Goal: Transaction & Acquisition: Purchase product/service

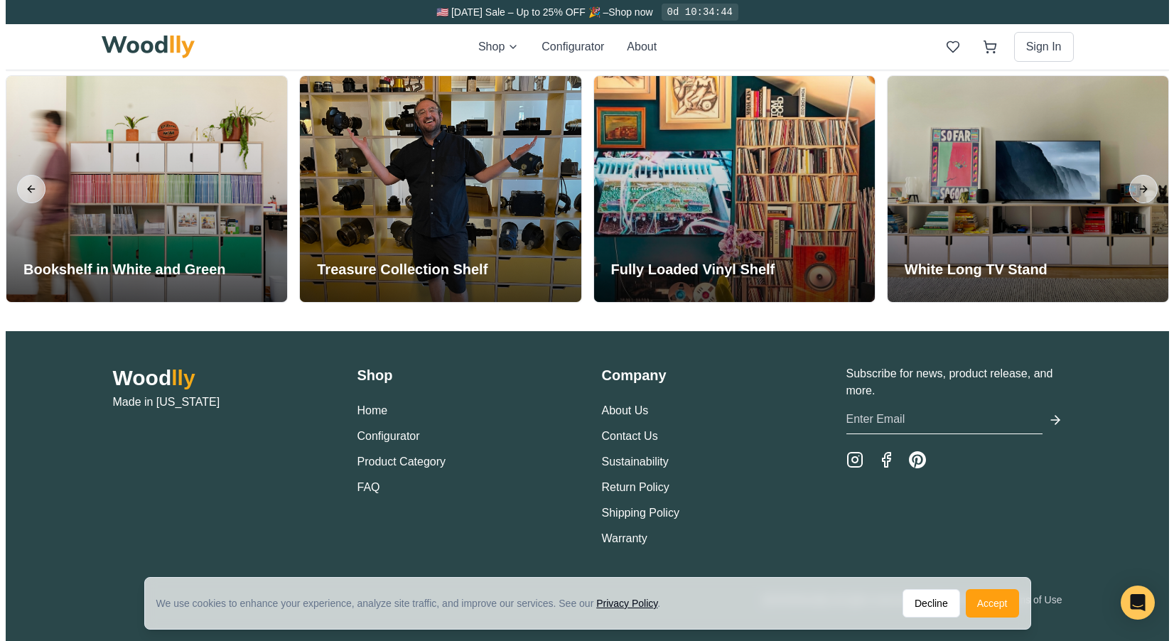
scroll to position [3361, 0]
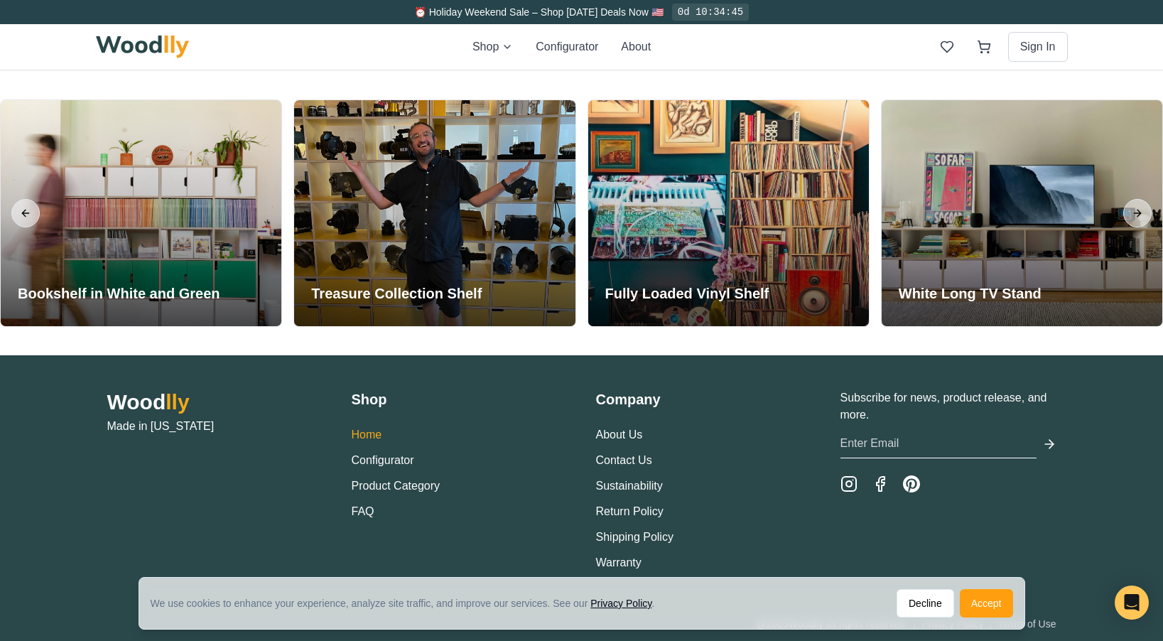
click at [370, 440] on link "Home" at bounding box center [367, 434] width 31 height 12
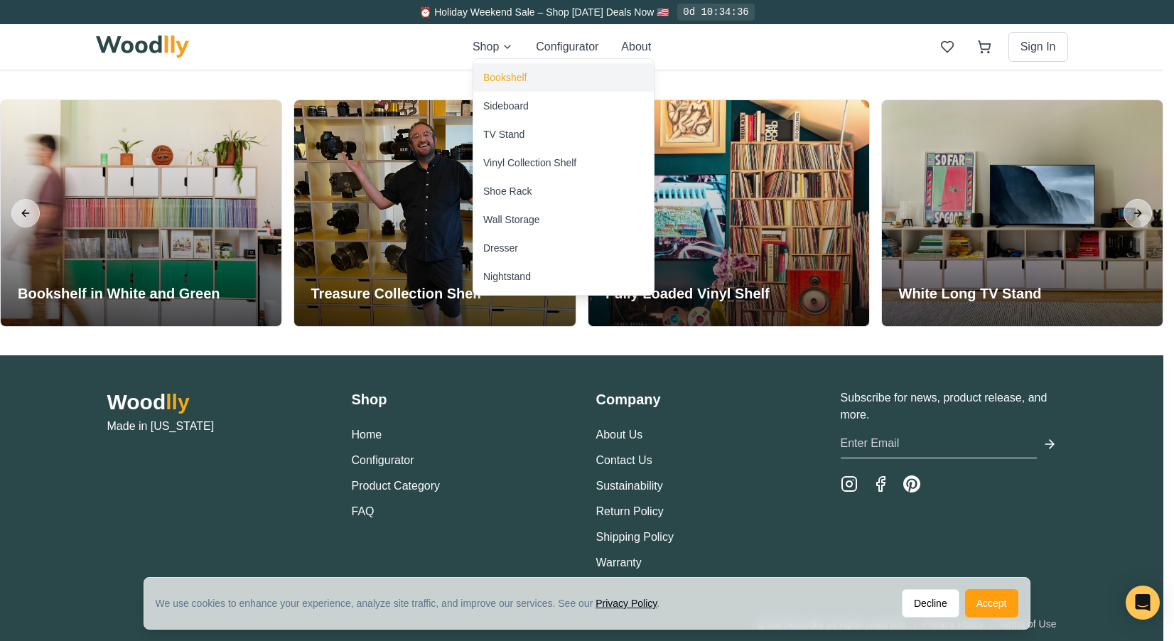
click at [506, 76] on div "Bookshelf" at bounding box center [504, 77] width 43 height 14
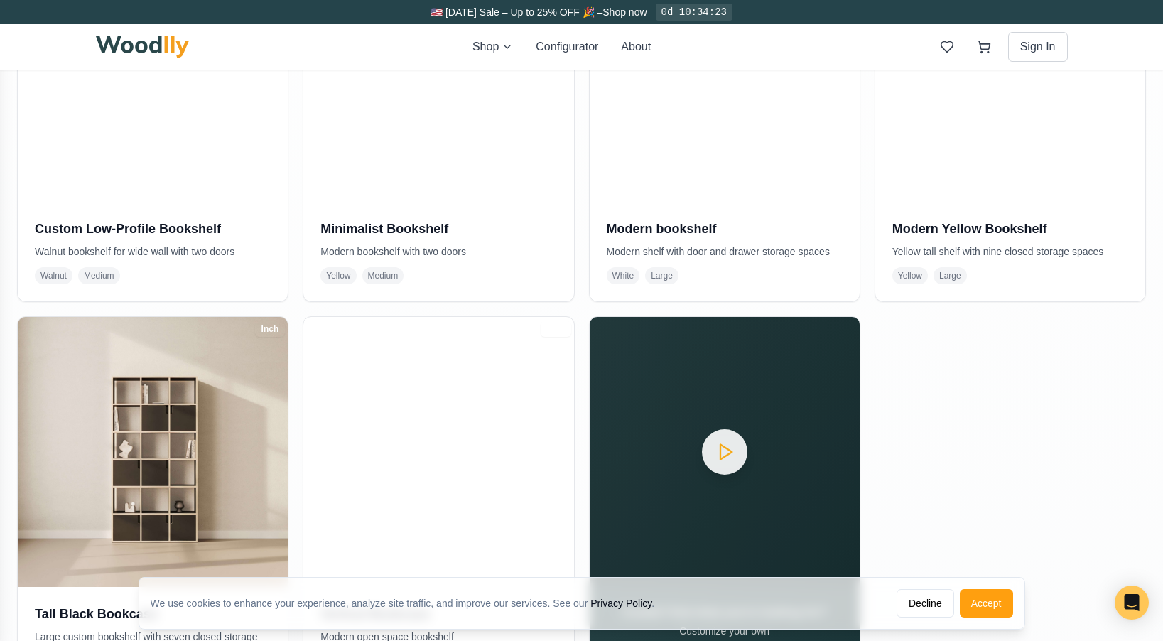
scroll to position [995, 0]
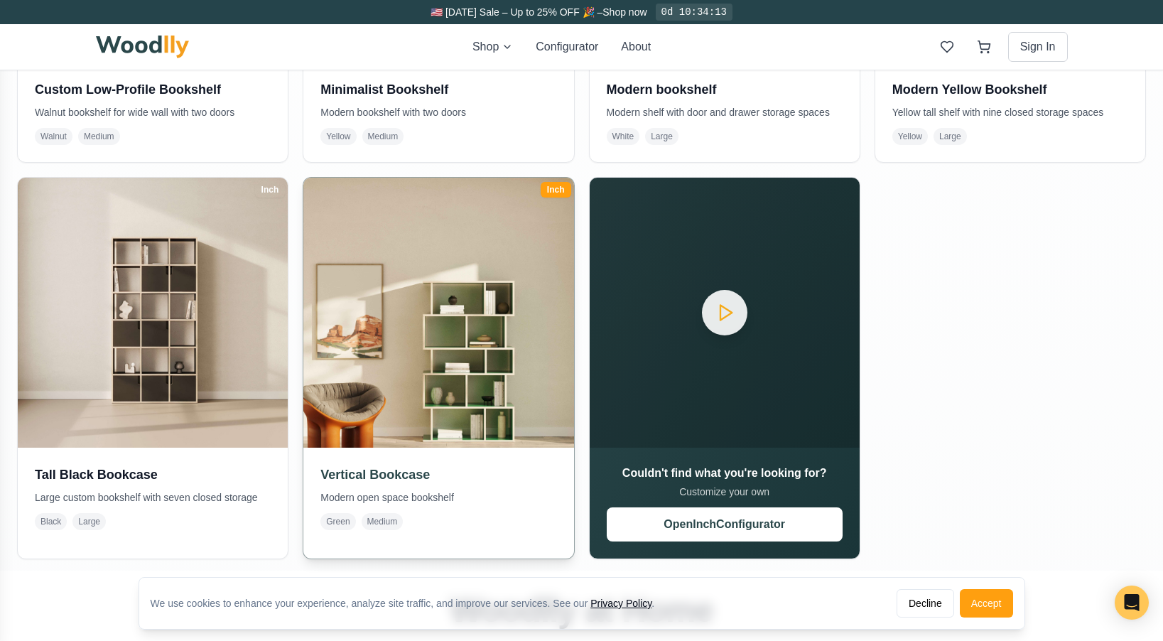
click at [463, 324] on img at bounding box center [438, 312] width 283 height 283
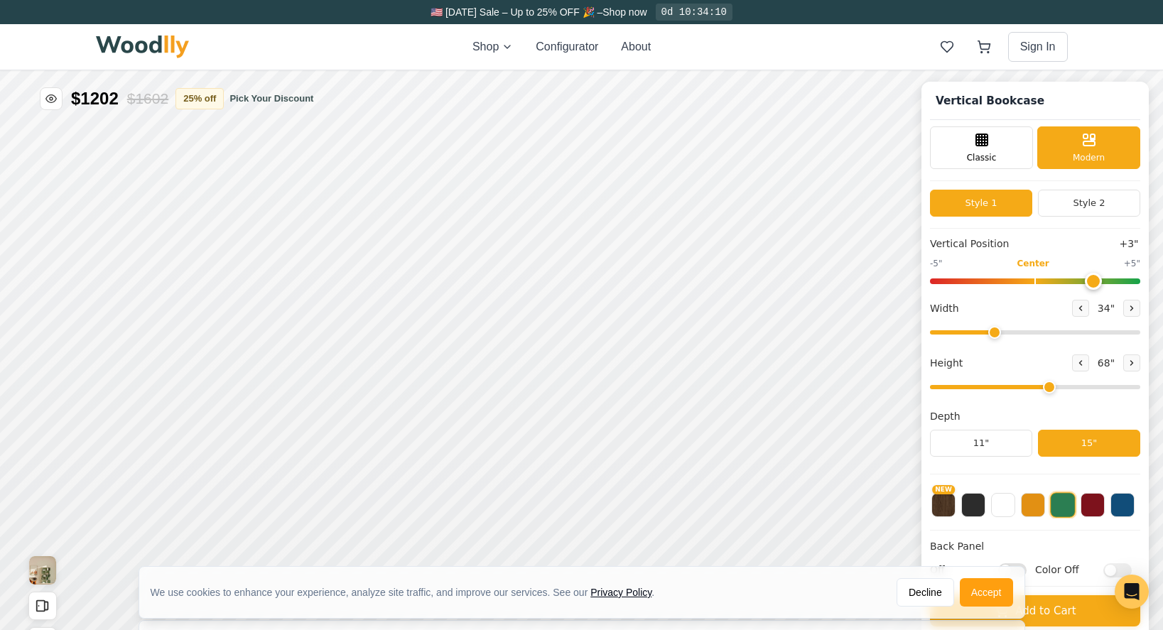
type input "3"
type input "34"
type input "5"
click at [1021, 148] on div "Classic" at bounding box center [981, 146] width 103 height 43
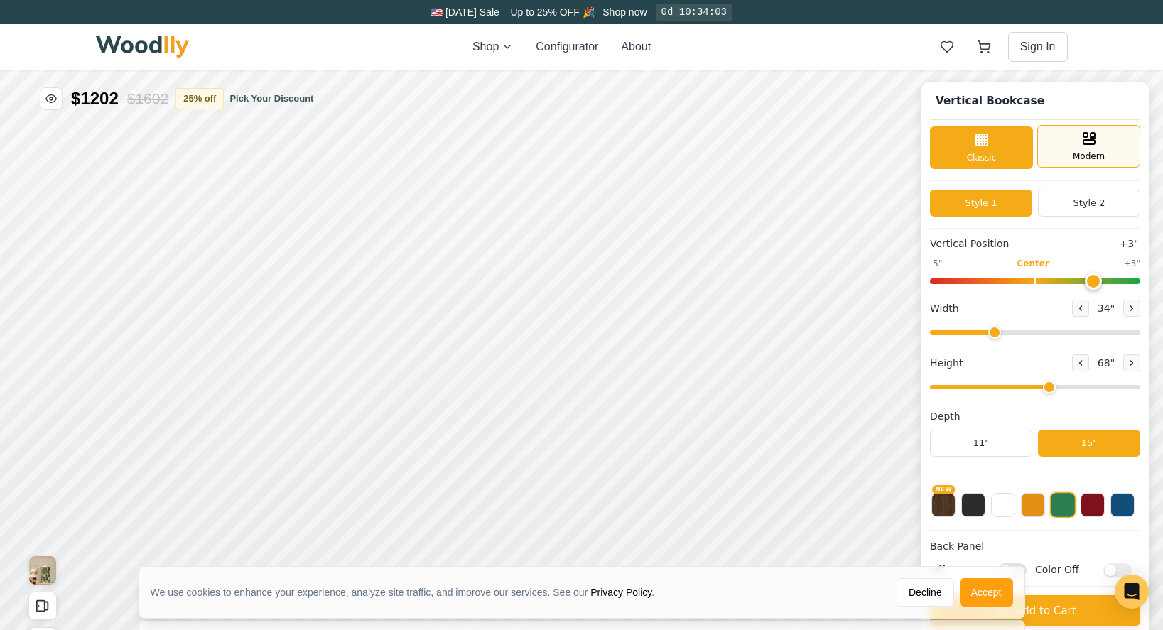
click at [1086, 151] on span "Modern" at bounding box center [1089, 156] width 32 height 13
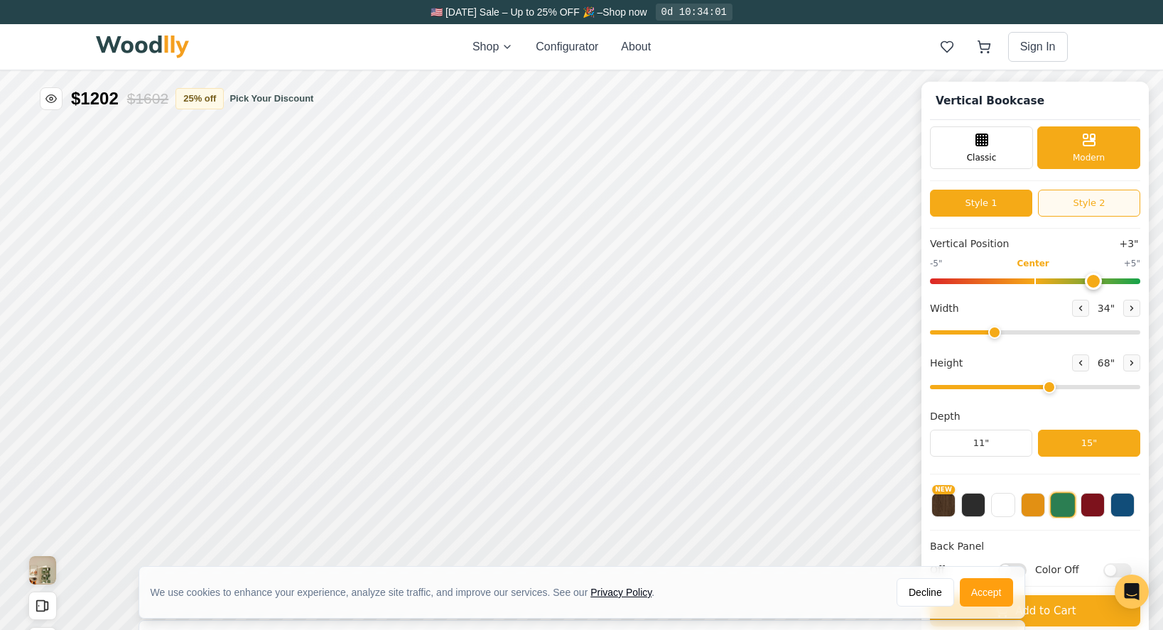
click at [1096, 205] on button "Style 2" at bounding box center [1089, 203] width 102 height 27
click at [1005, 205] on button "Style 1" at bounding box center [981, 203] width 102 height 27
click at [1044, 504] on button at bounding box center [1033, 504] width 24 height 24
click at [1012, 509] on button at bounding box center [1003, 504] width 24 height 24
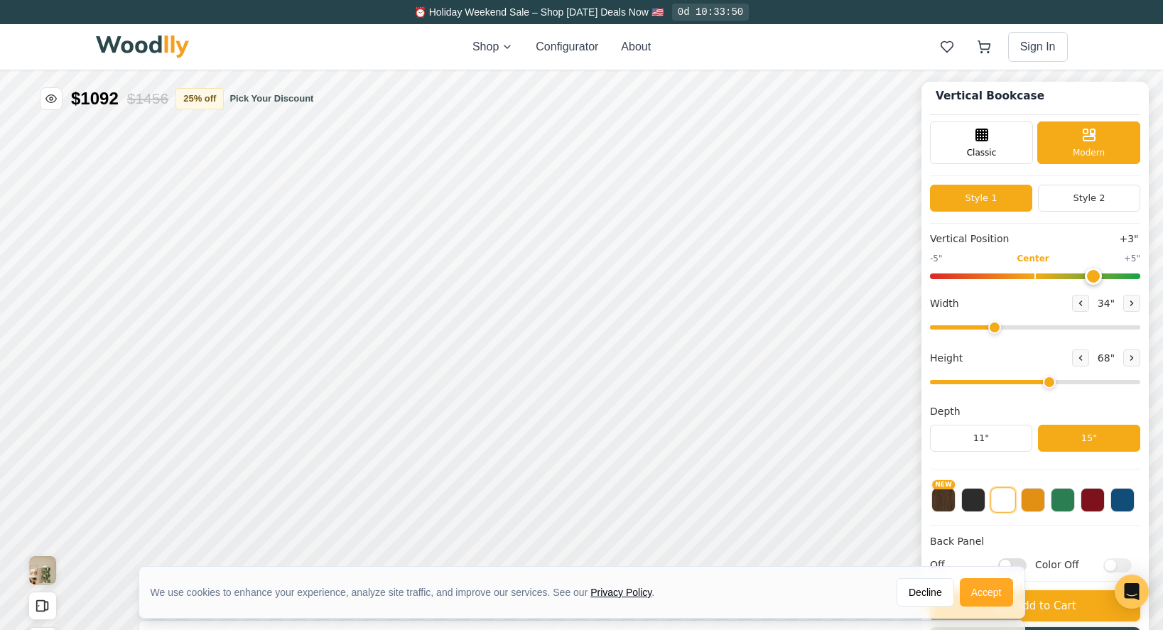
click at [986, 592] on button "Accept" at bounding box center [986, 592] width 53 height 28
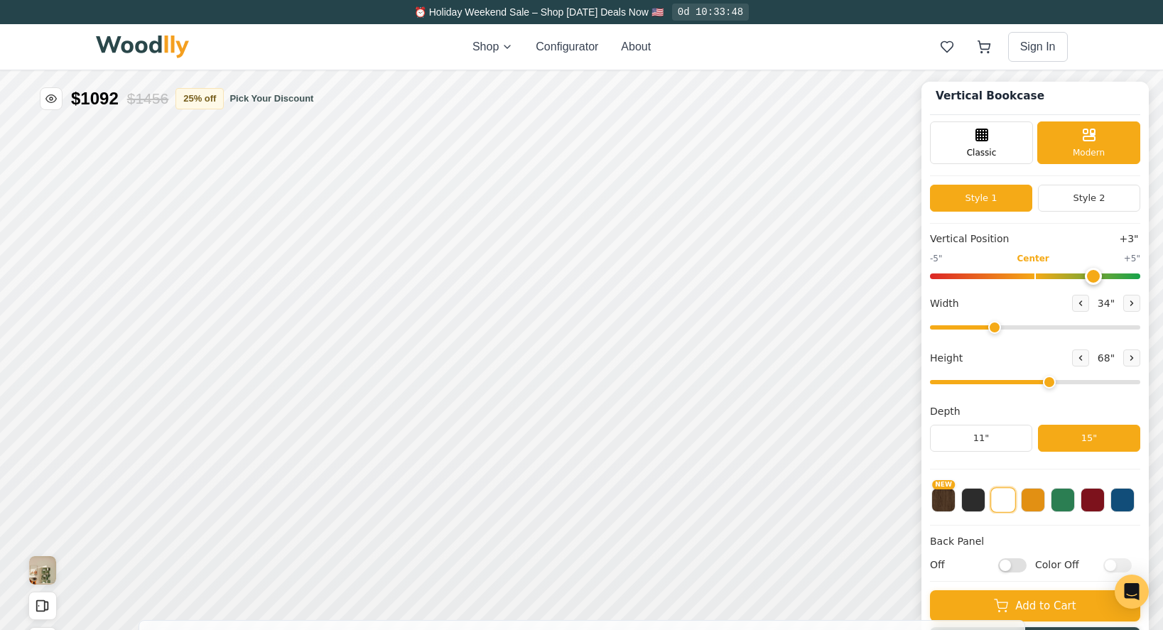
click at [1027, 567] on input "Off" at bounding box center [1012, 565] width 28 height 14
checkbox input "true"
click at [1130, 565] on input "Color Off" at bounding box center [1117, 565] width 28 height 14
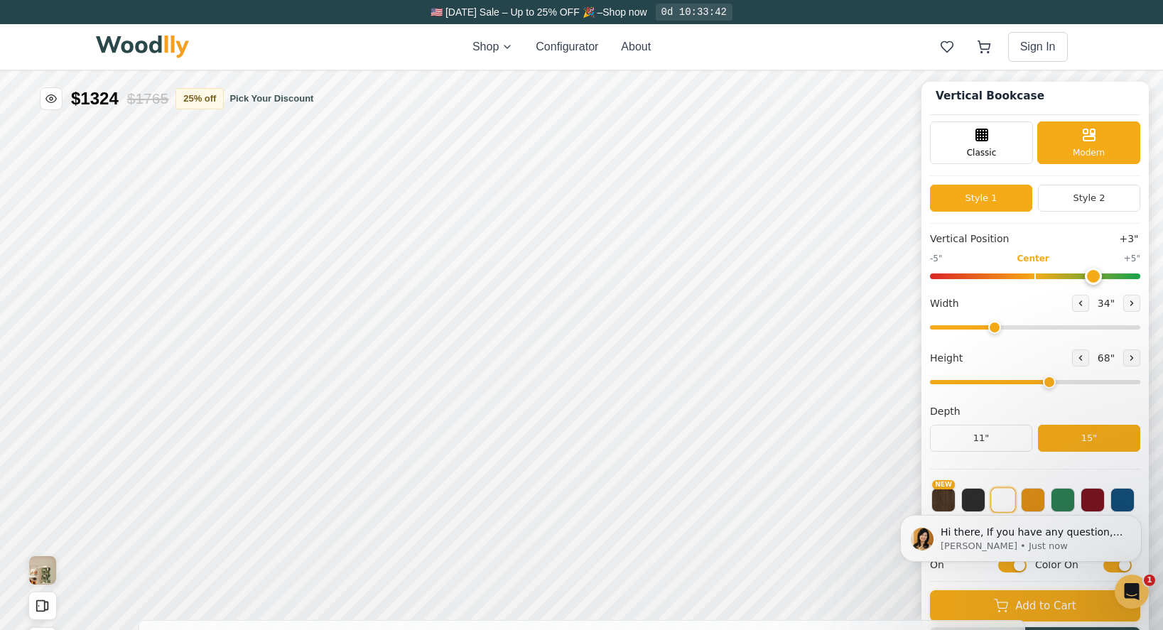
scroll to position [0, 0]
click at [990, 441] on div "Hi there, If you have any question, we are right here for you. 😊 [PERSON_NAME] …" at bounding box center [1020, 473] width 261 height 178
click at [1013, 566] on body "Hi there, If you have any question, we are right here for you. 😊 [PERSON_NAME] …" at bounding box center [1021, 538] width 273 height 95
click at [1006, 568] on body "Hi there, If you have any question, we are right here for you. 😊 [PERSON_NAME] …" at bounding box center [1021, 538] width 273 height 95
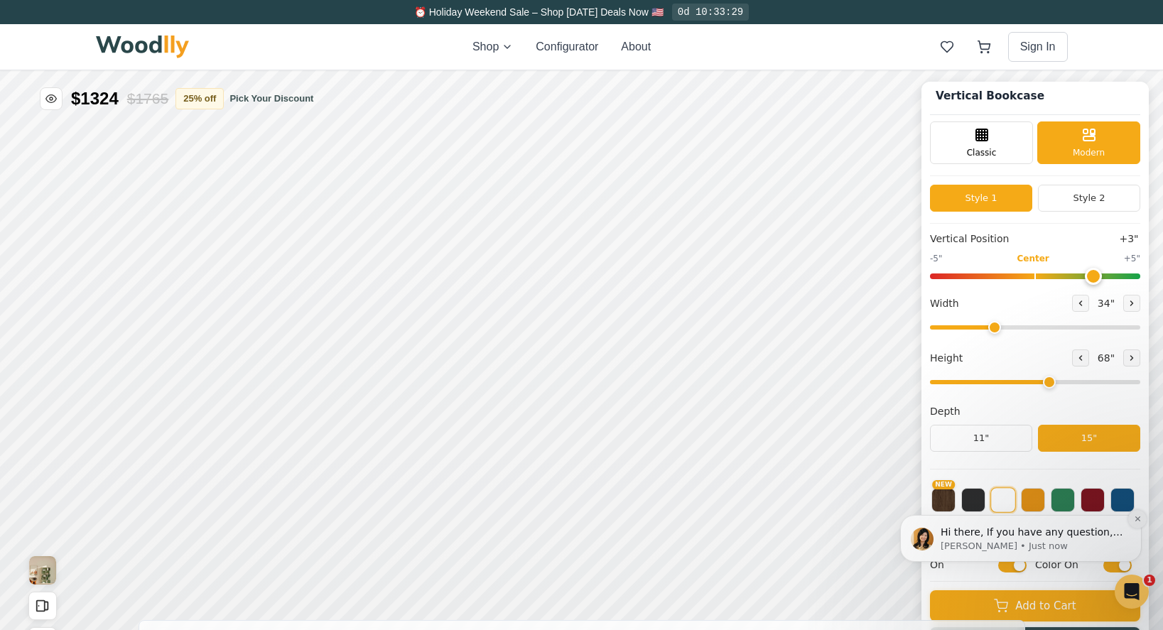
click at [1138, 520] on icon "Dismiss notification" at bounding box center [1138, 519] width 8 height 8
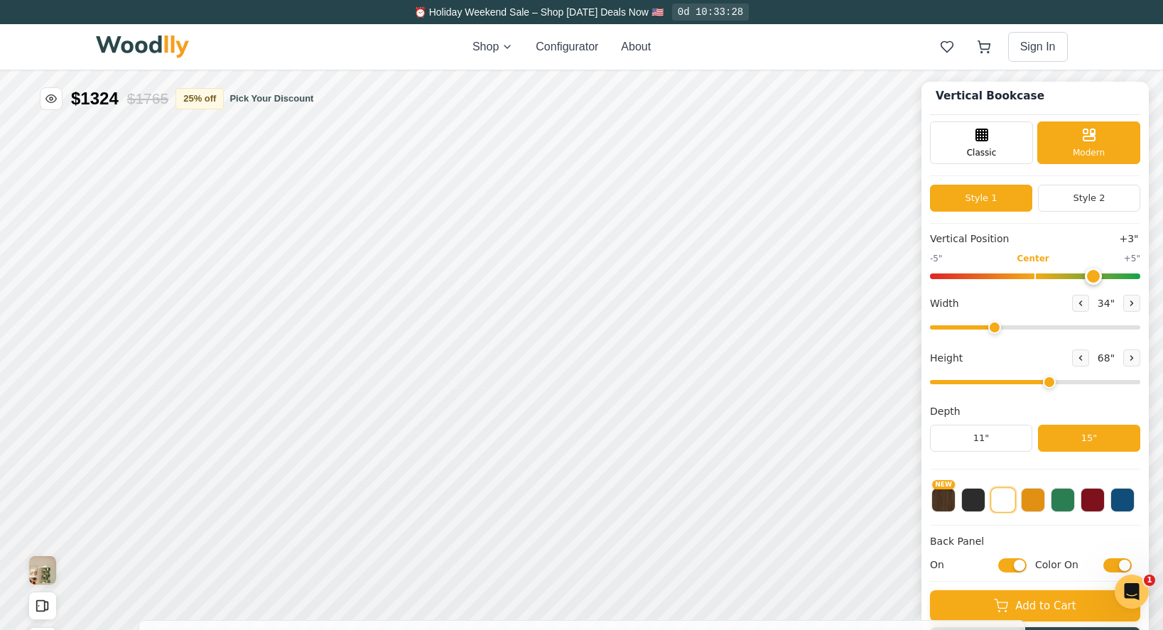
click at [1119, 561] on input "Color On" at bounding box center [1117, 565] width 28 height 14
checkbox input "false"
click at [1020, 563] on input "On" at bounding box center [1012, 565] width 28 height 14
checkbox input "false"
click at [1002, 438] on button "11"" at bounding box center [981, 438] width 102 height 27
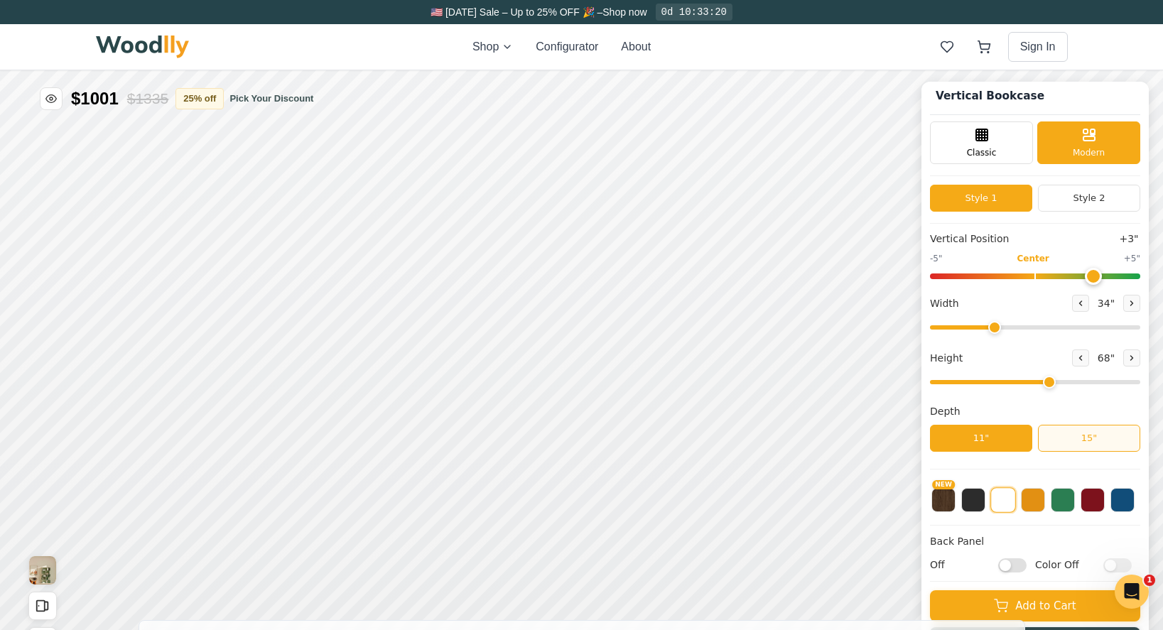
click at [1068, 442] on button "15"" at bounding box center [1089, 438] width 102 height 27
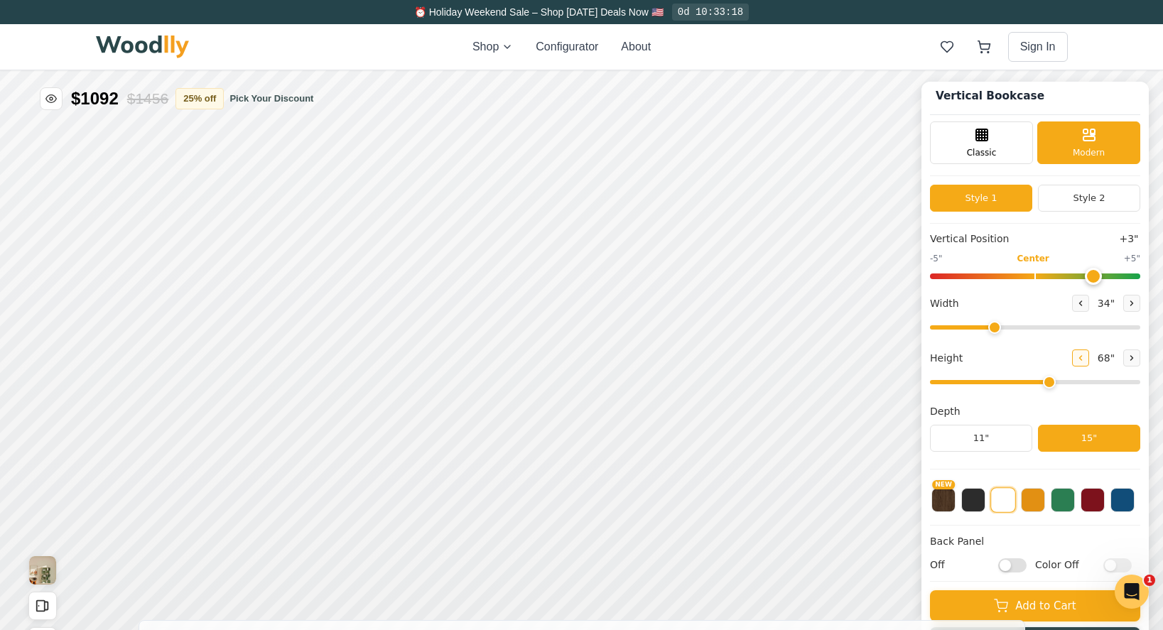
click at [1085, 360] on icon at bounding box center [1080, 358] width 9 height 9
click at [1135, 358] on icon at bounding box center [1132, 358] width 9 height 9
click at [1136, 358] on icon at bounding box center [1132, 358] width 9 height 9
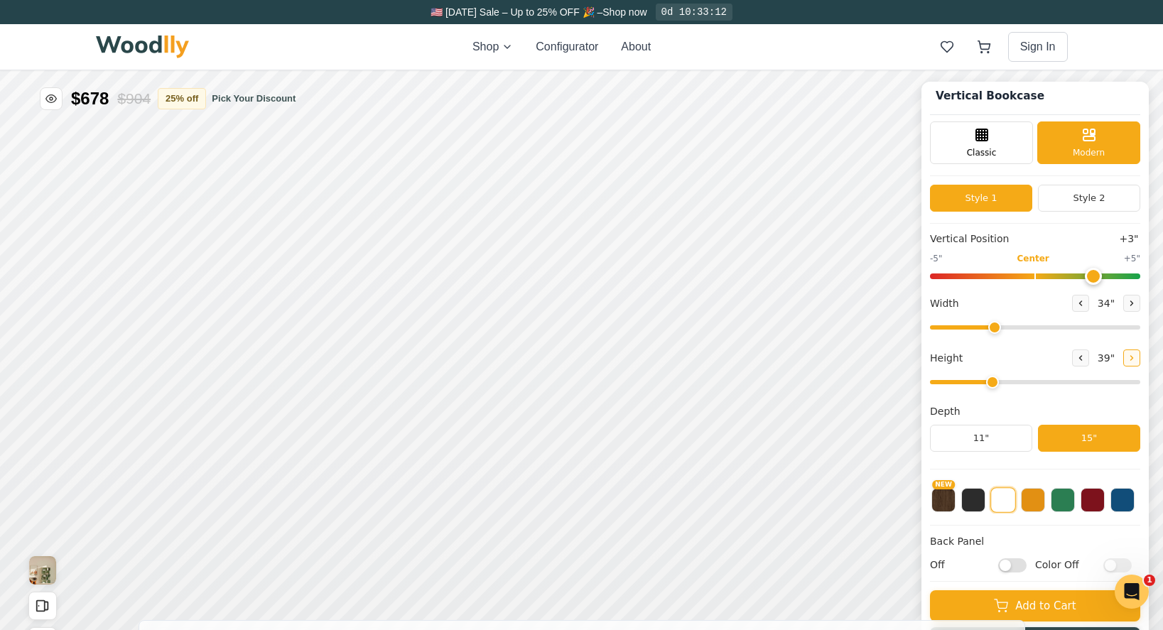
type input "4"
click at [1140, 296] on button at bounding box center [1131, 303] width 17 height 17
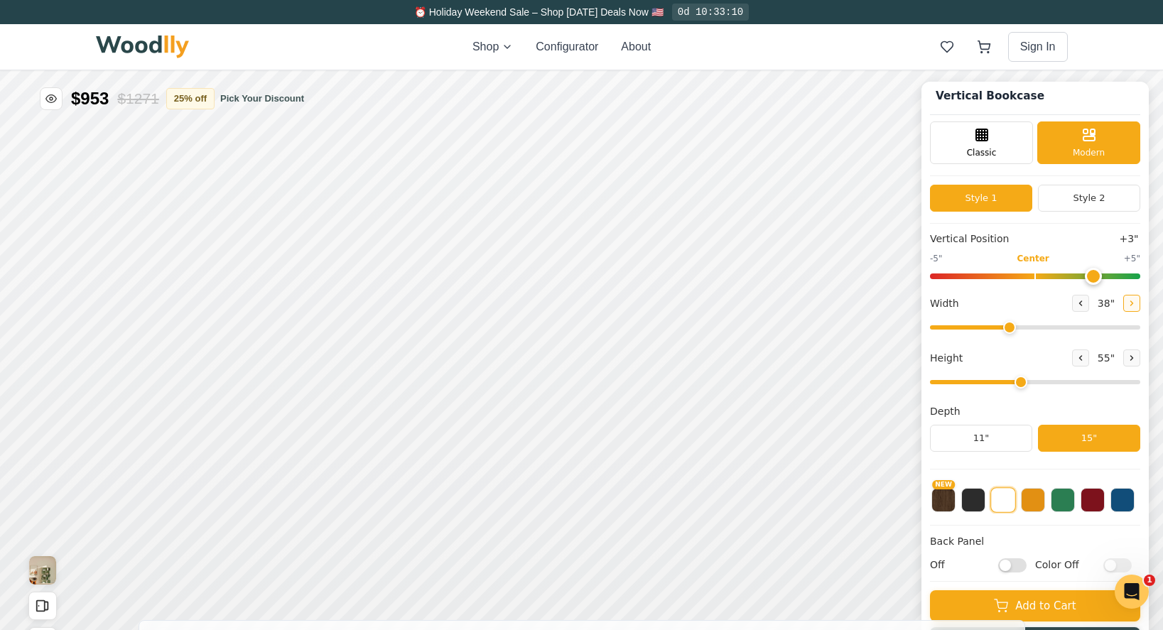
click at [1140, 296] on button at bounding box center [1131, 303] width 17 height 17
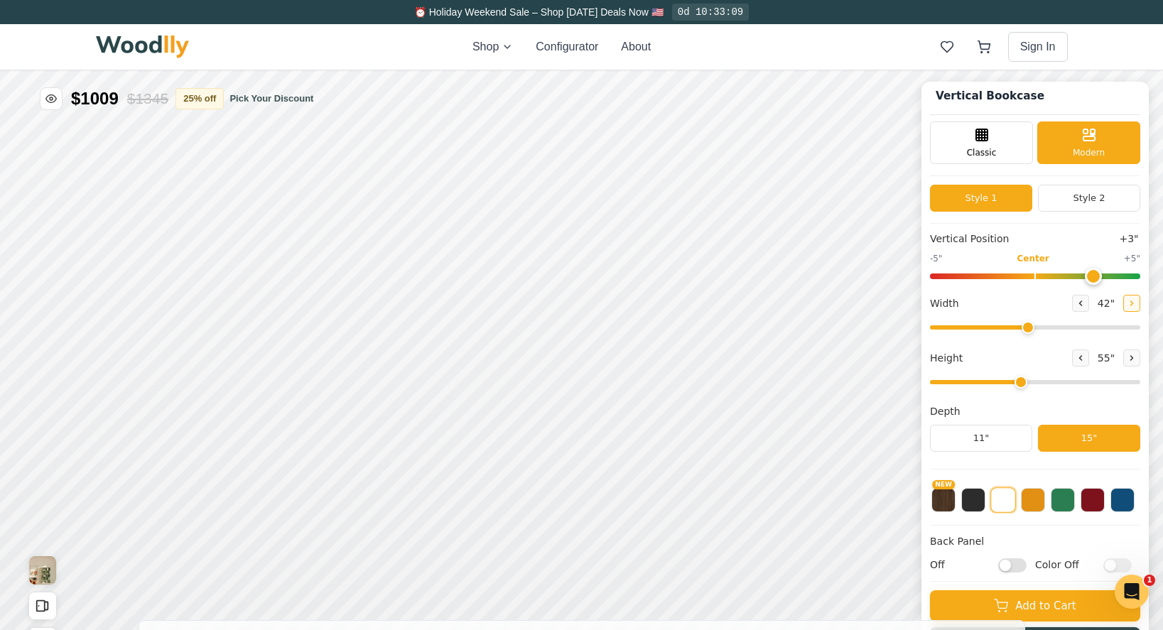
click at [1140, 296] on button at bounding box center [1131, 303] width 17 height 17
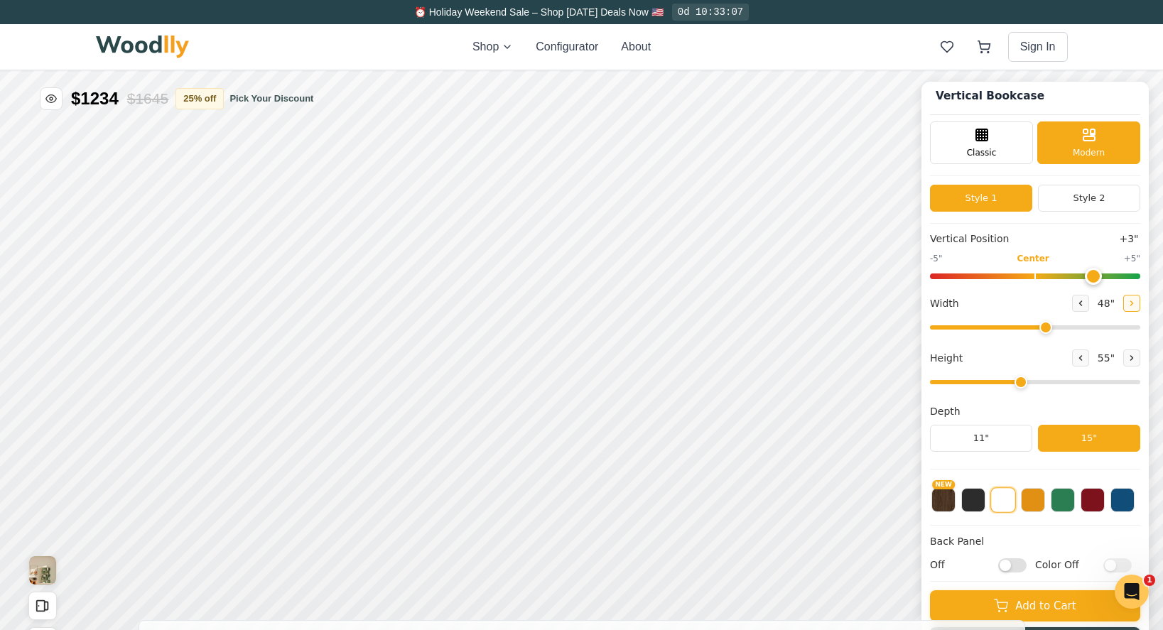
click at [1140, 296] on button at bounding box center [1131, 303] width 17 height 17
click at [1136, 302] on icon at bounding box center [1132, 303] width 9 height 9
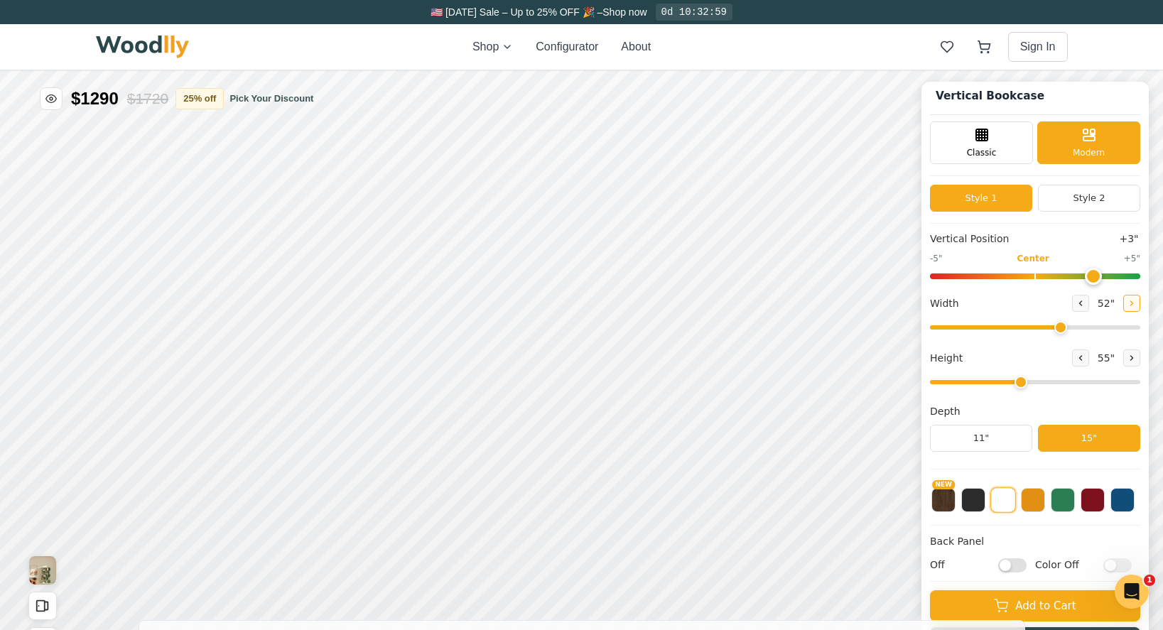
type input "53"
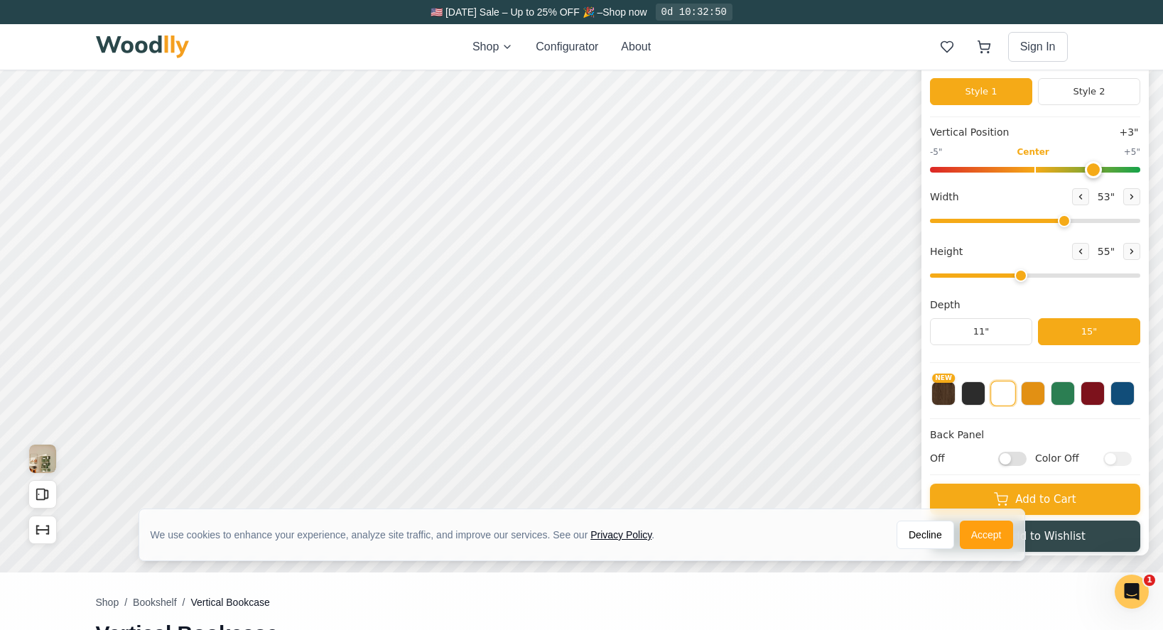
scroll to position [71, 0]
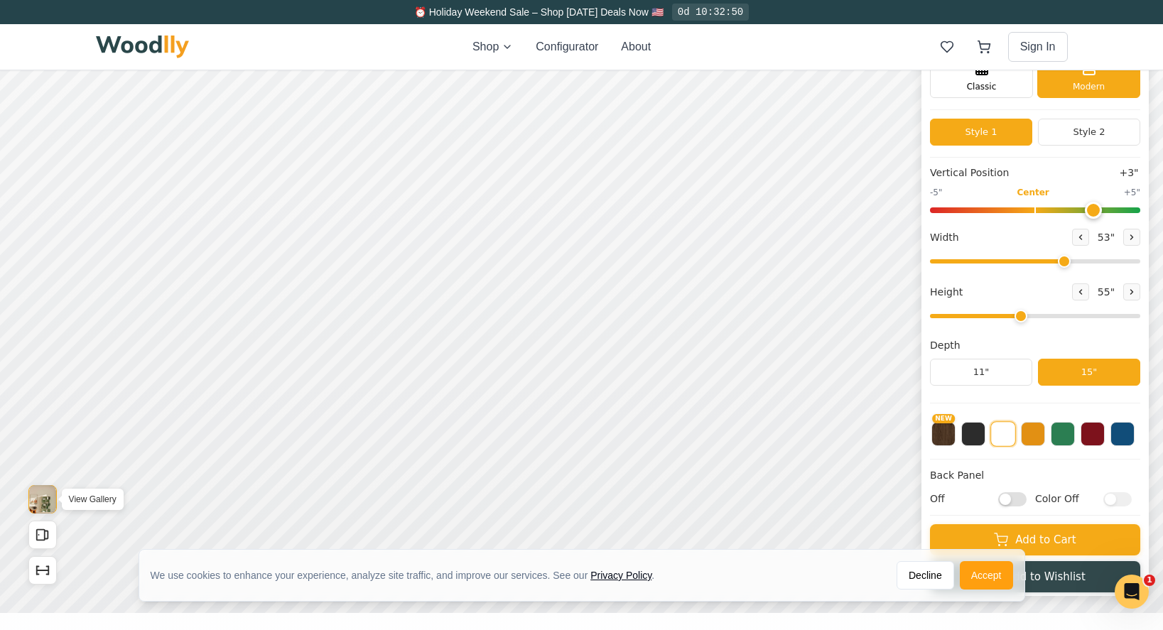
click at [45, 499] on img "View Gallery" at bounding box center [42, 499] width 27 height 28
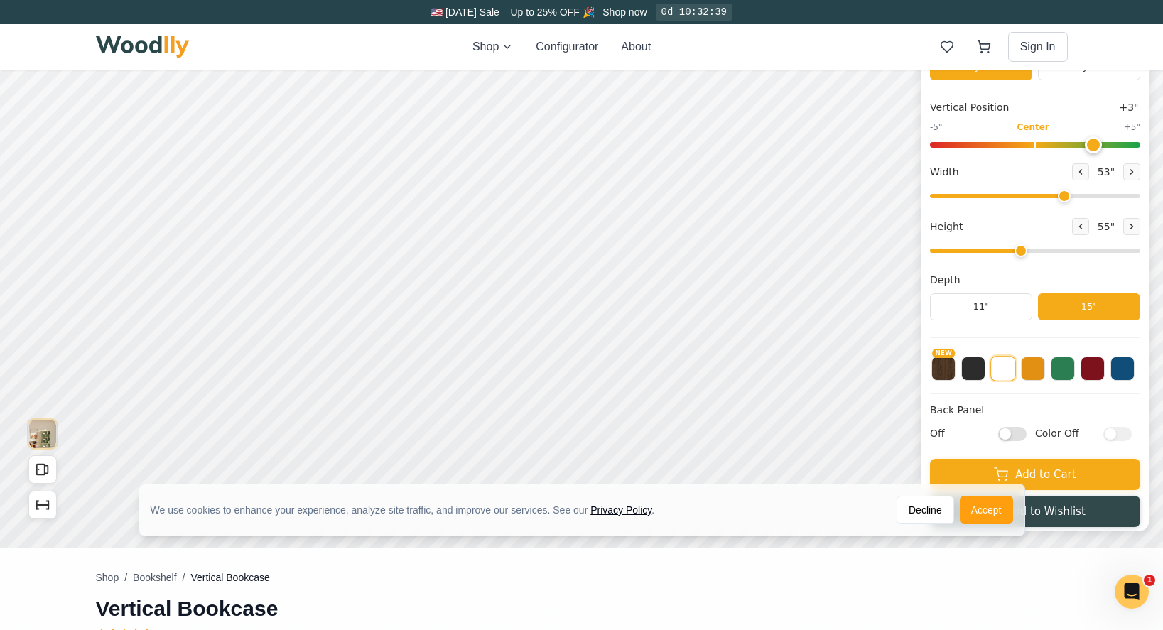
scroll to position [121, 0]
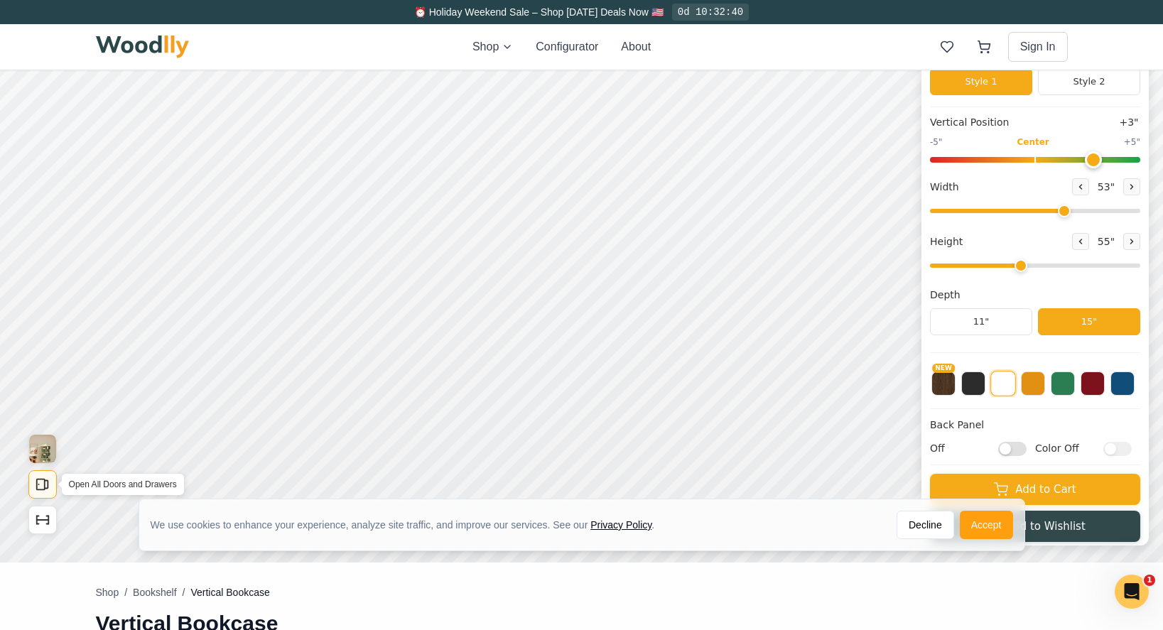
click at [49, 485] on icon "Open All Doors and Drawers" at bounding box center [43, 485] width 16 height 16
click at [48, 484] on icon "Open All Doors and Drawers" at bounding box center [47, 485] width 4 height 8
click at [41, 520] on div "We use cookies to enhance your experience, analyze site traffic, and improve ou…" at bounding box center [581, 531] width 1163 height 64
click at [354, 348] on div "12"" at bounding box center [361, 348] width 16 height 16
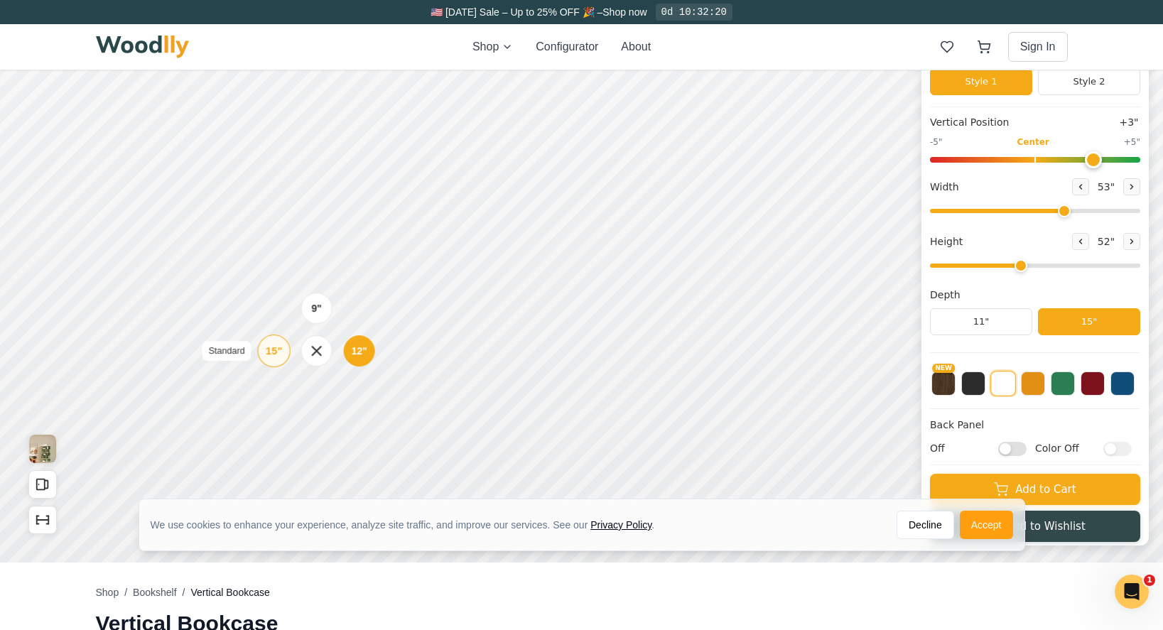
click at [272, 352] on div "15"" at bounding box center [274, 351] width 16 height 16
click at [325, 102] on div "9" Compact" at bounding box center [317, 100] width 33 height 33
click at [574, 48] on button "Configurator" at bounding box center [567, 46] width 63 height 17
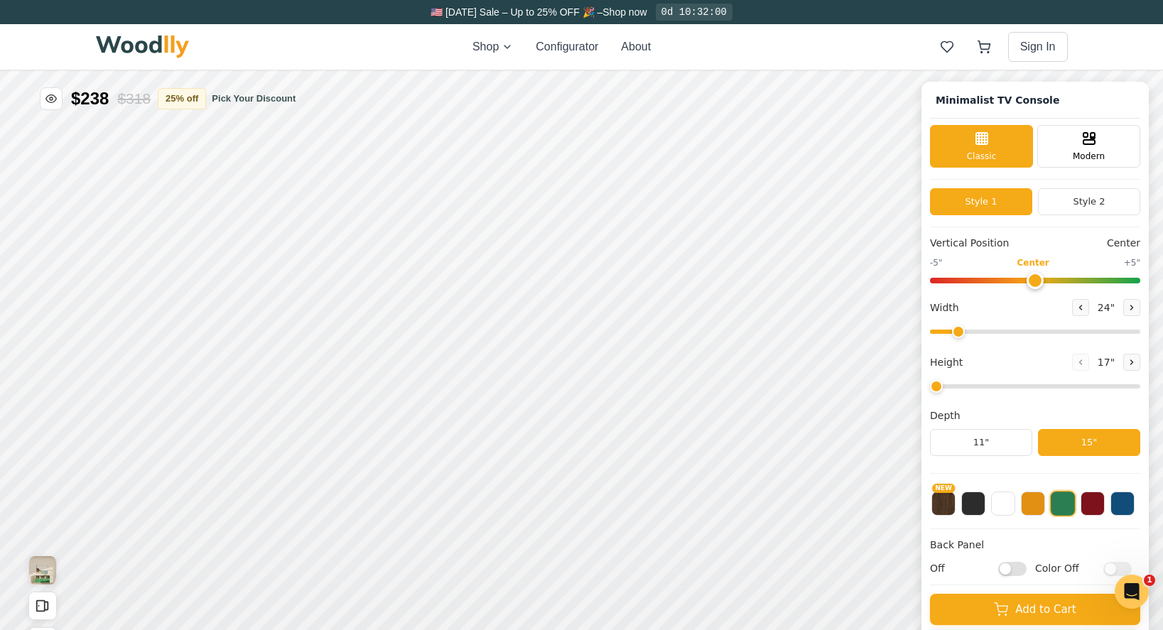
type input "63"
type input "2"
click at [1081, 141] on div "Modern" at bounding box center [1088, 145] width 103 height 43
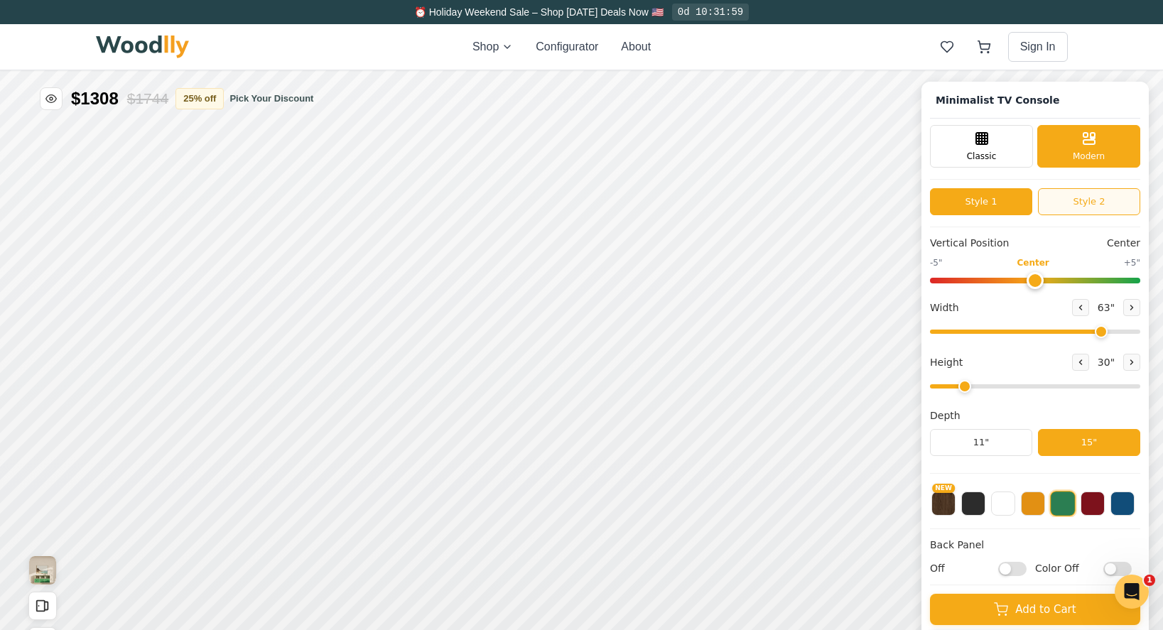
click at [1090, 204] on button "Style 2" at bounding box center [1089, 201] width 102 height 27
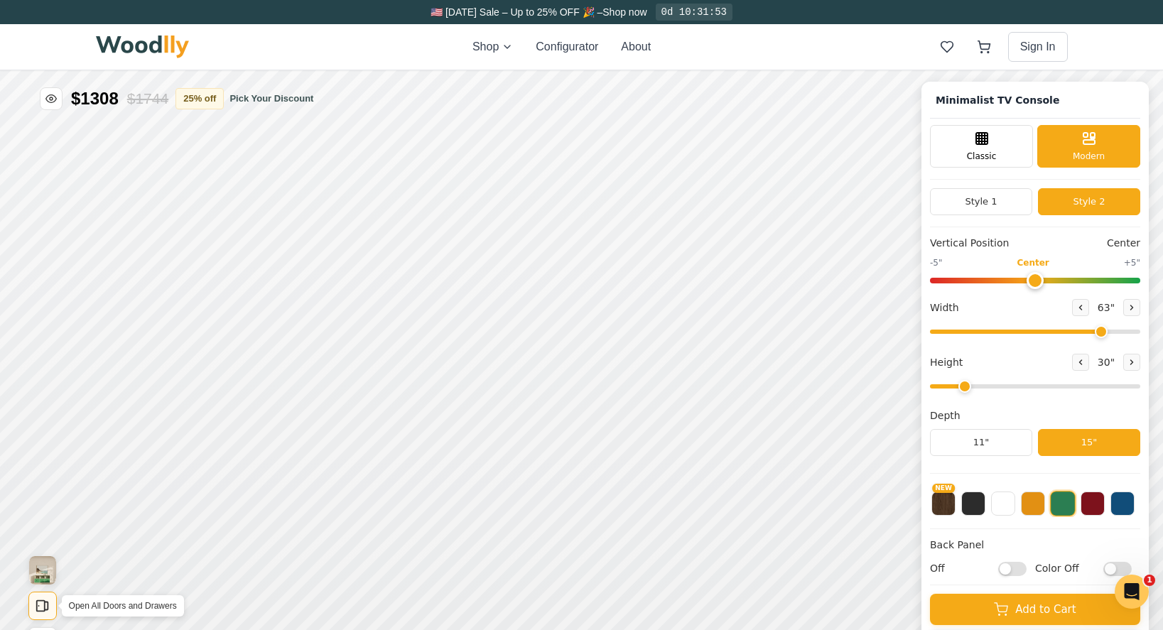
click at [42, 603] on icon "Open All Doors and Drawers" at bounding box center [43, 606] width 16 height 16
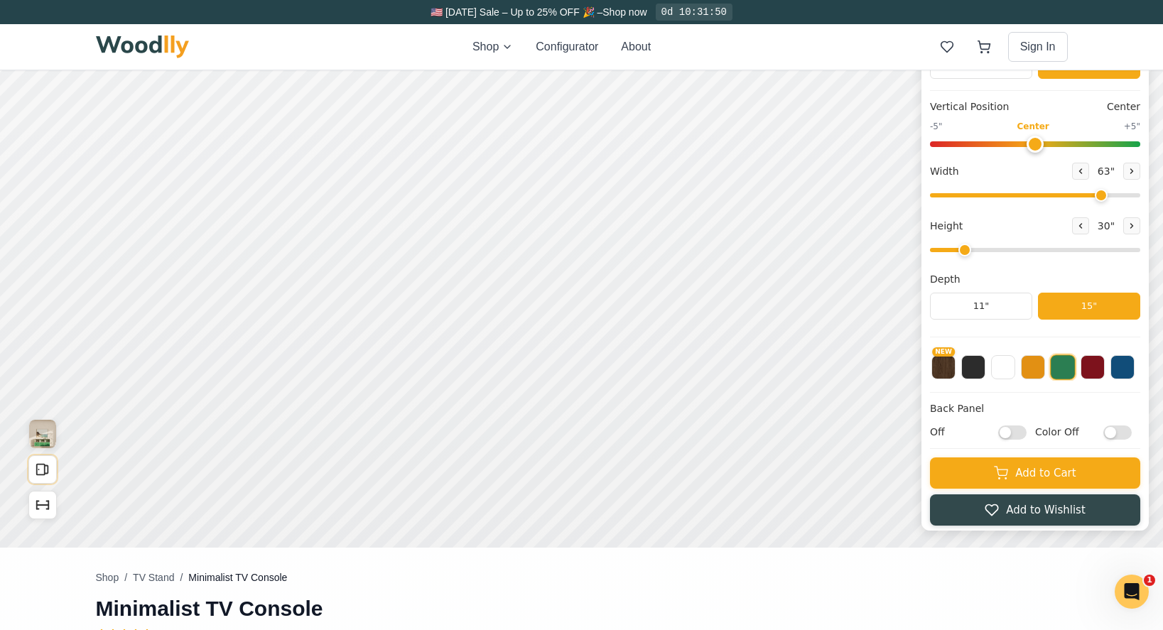
scroll to position [142, 0]
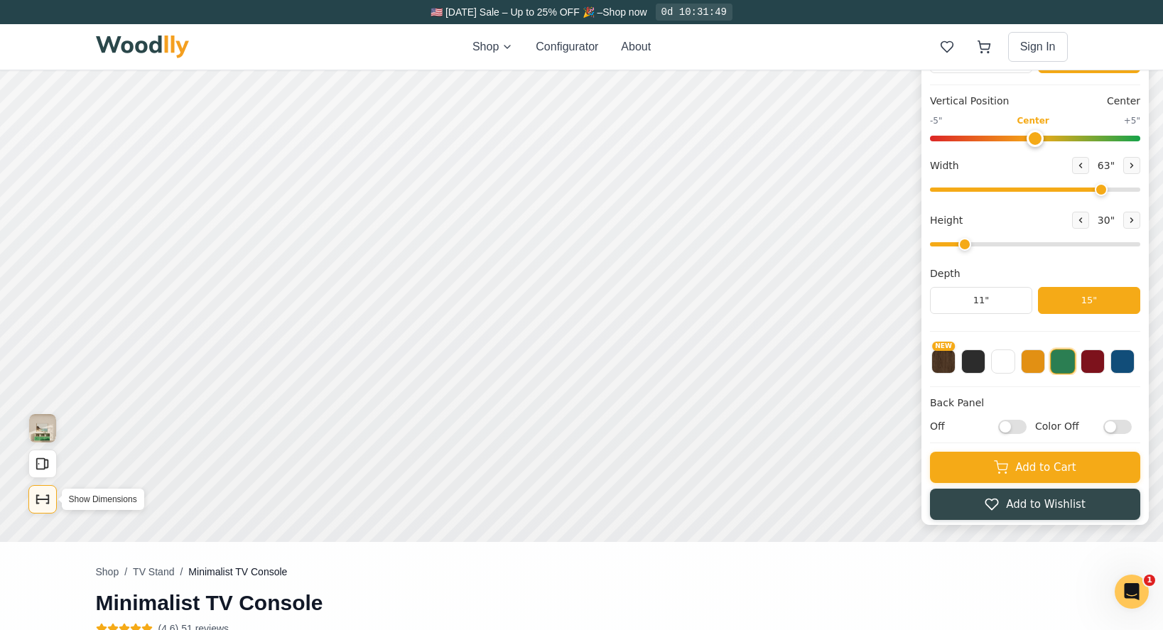
click at [42, 497] on icon "Show Dimensions" at bounding box center [43, 500] width 16 height 16
click at [42, 502] on icon "Show Dimensions" at bounding box center [43, 500] width 16 height 16
click at [1136, 167] on icon at bounding box center [1132, 165] width 9 height 9
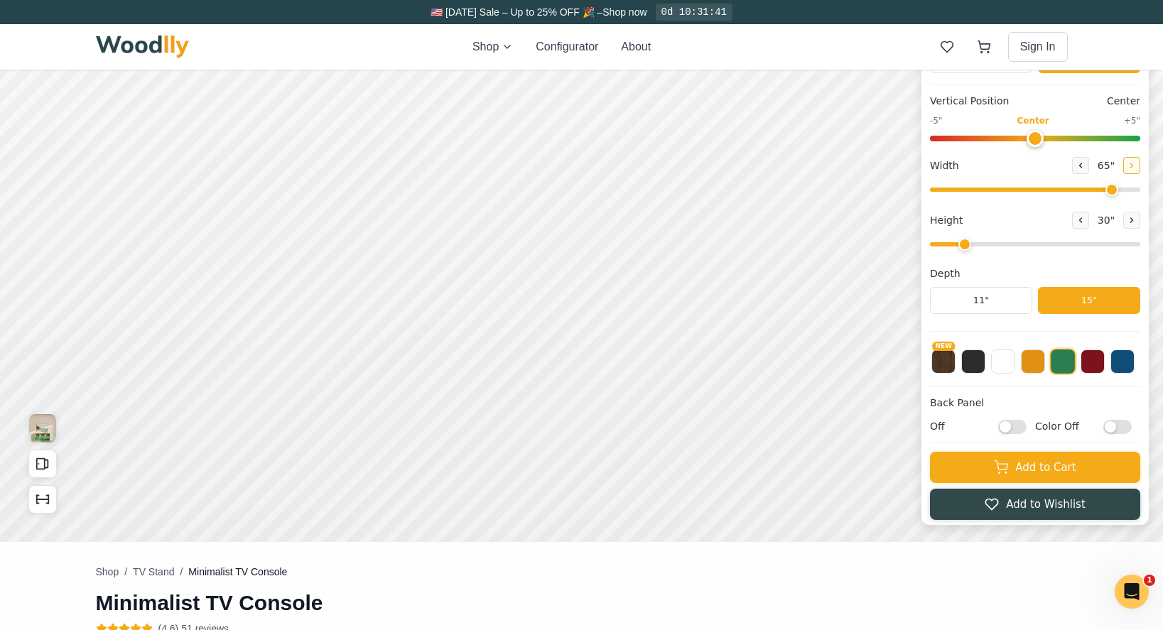
click at [1136, 167] on icon at bounding box center [1132, 165] width 9 height 9
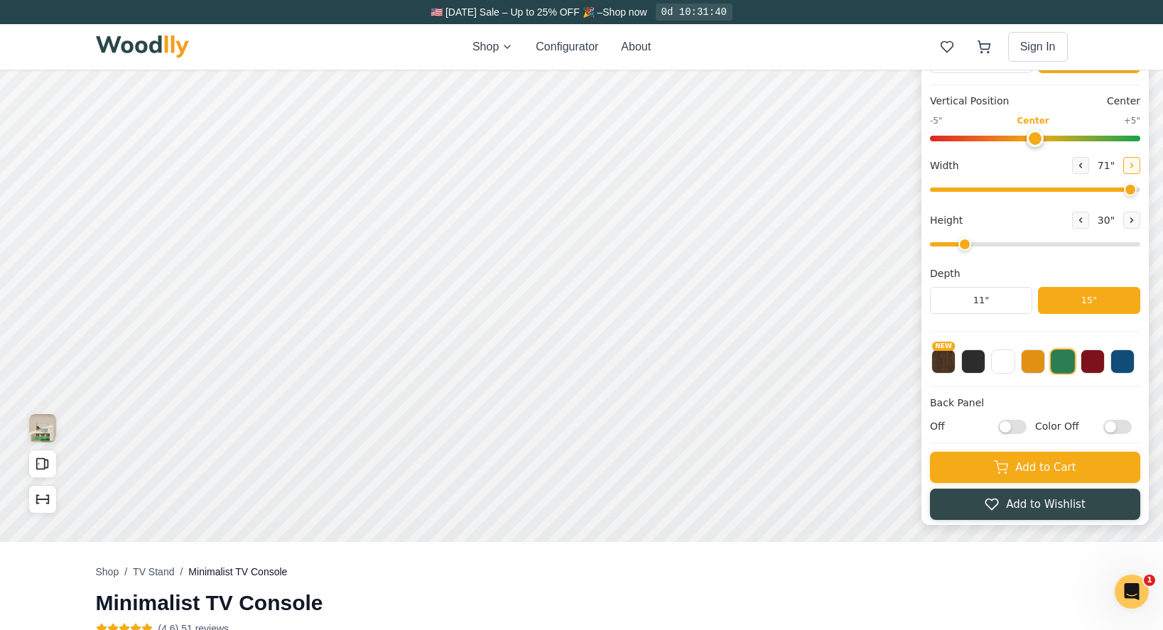
click at [1136, 167] on icon at bounding box center [1132, 165] width 9 height 9
type input "72"
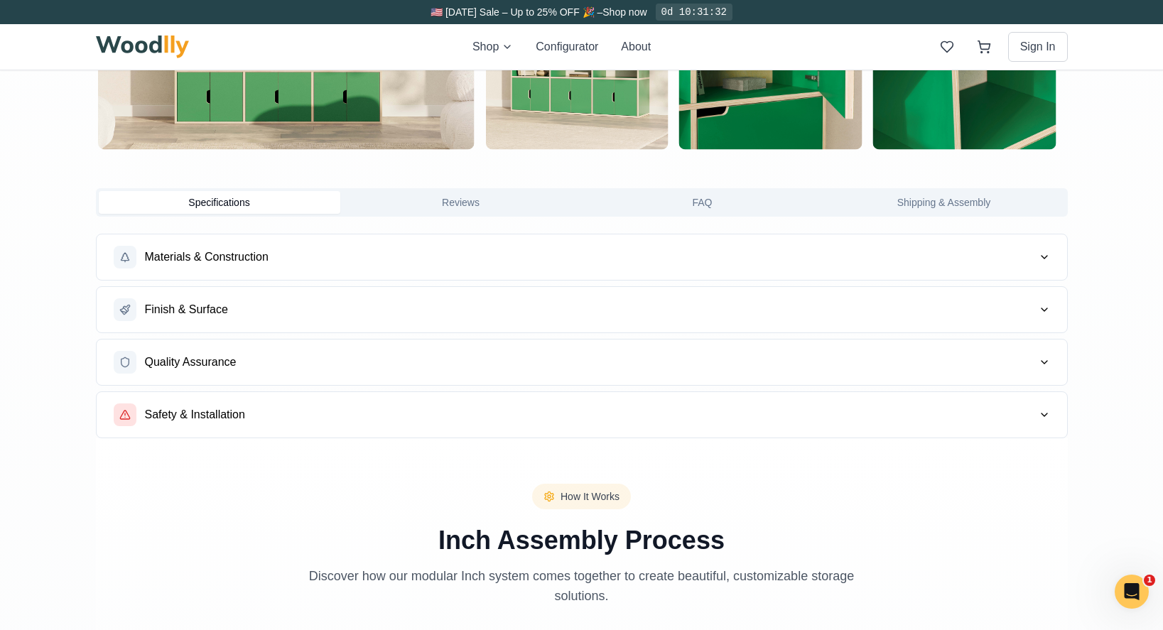
scroll to position [1066, 0]
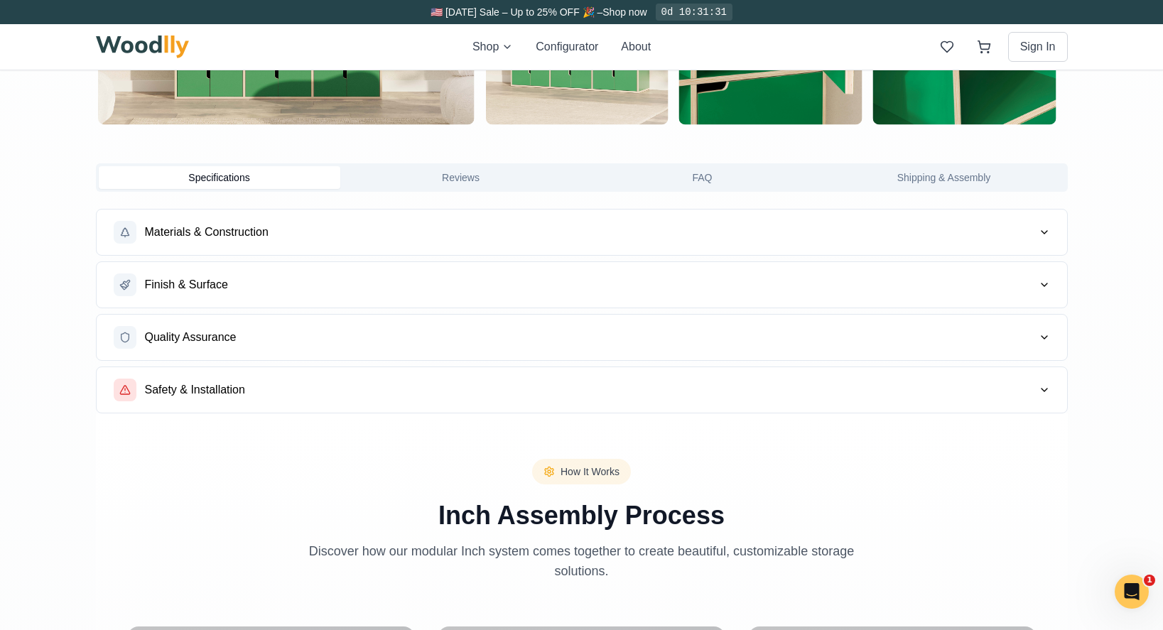
click at [463, 178] on button "Reviews" at bounding box center [461, 177] width 242 height 23
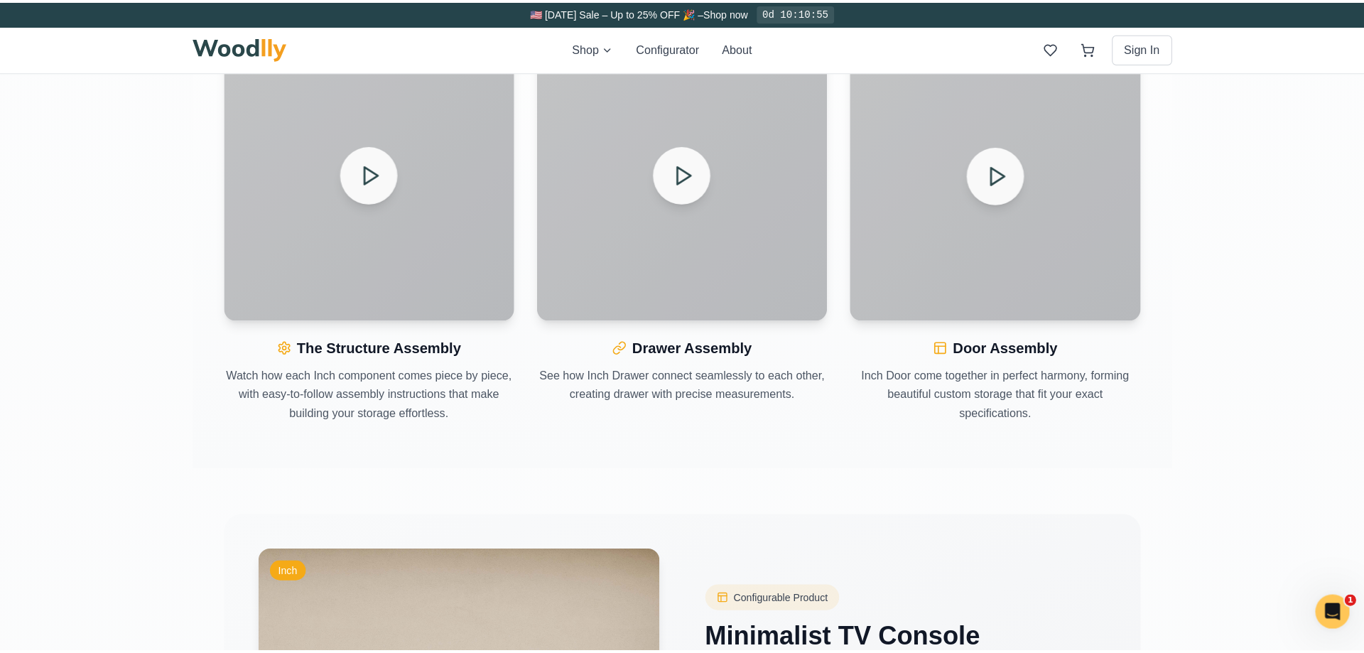
scroll to position [2416, 0]
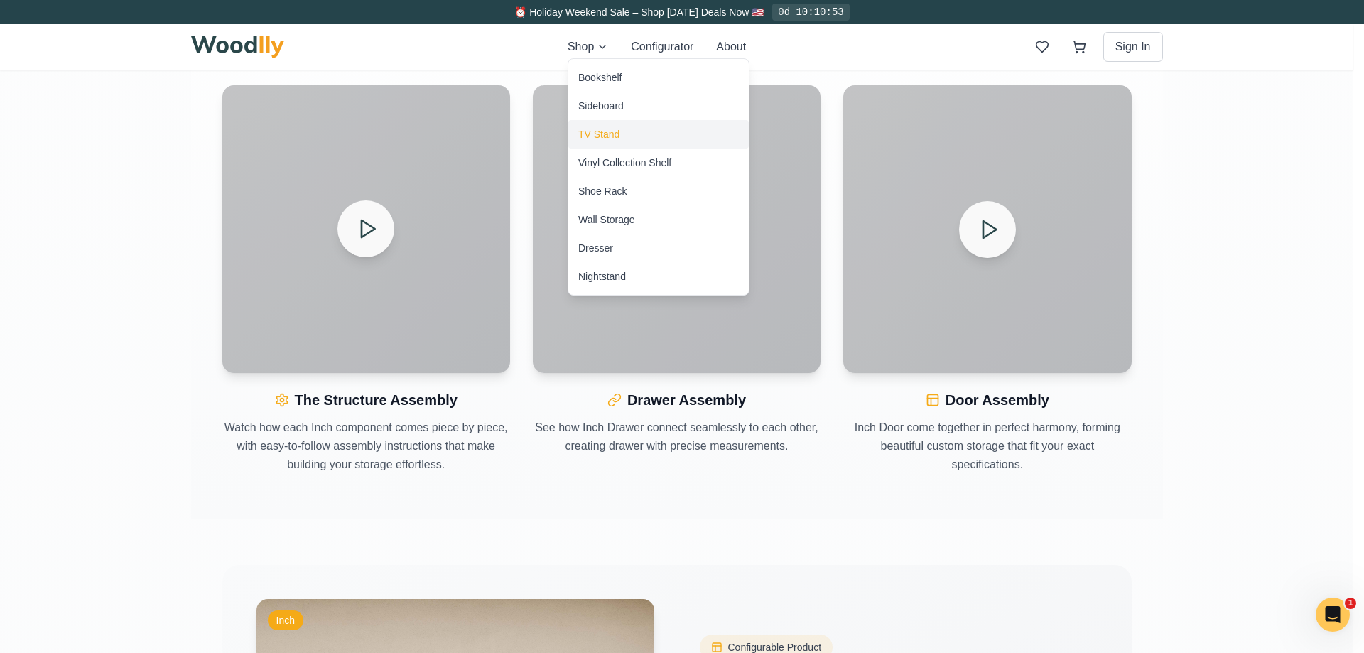
click at [593, 130] on div "TV Stand" at bounding box center [598, 134] width 41 height 14
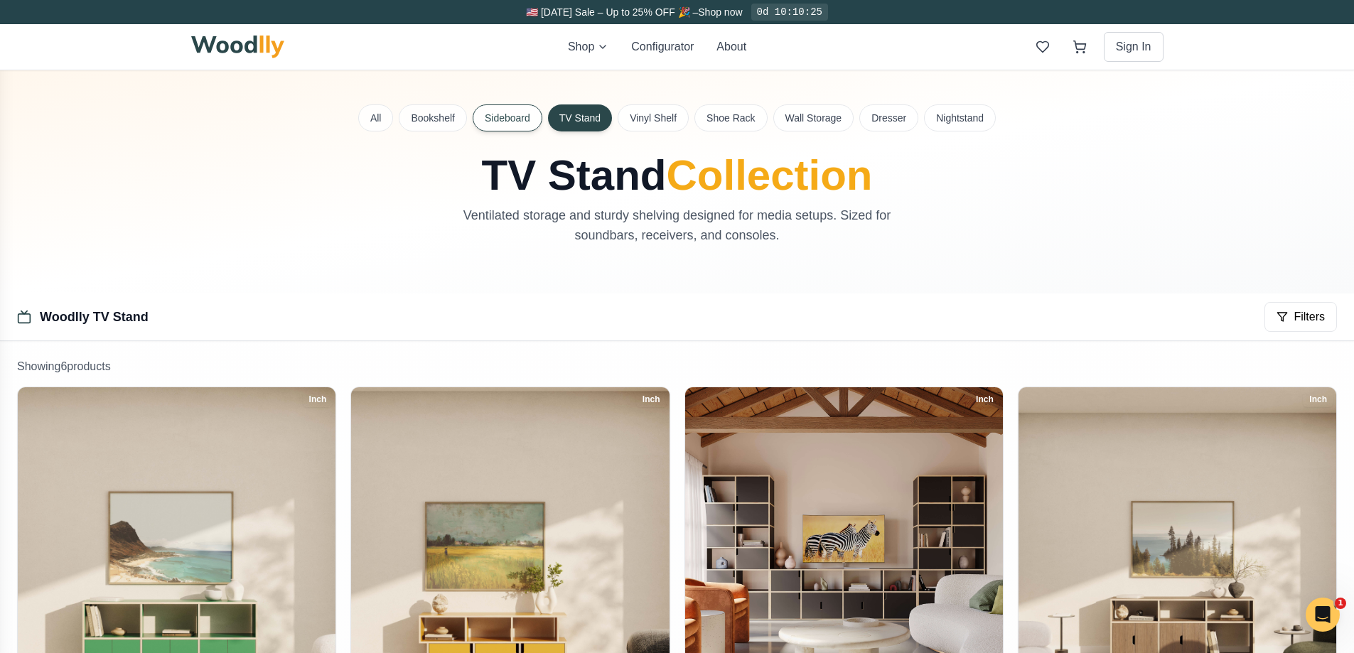
click at [509, 121] on button "Sideboard" at bounding box center [507, 117] width 70 height 27
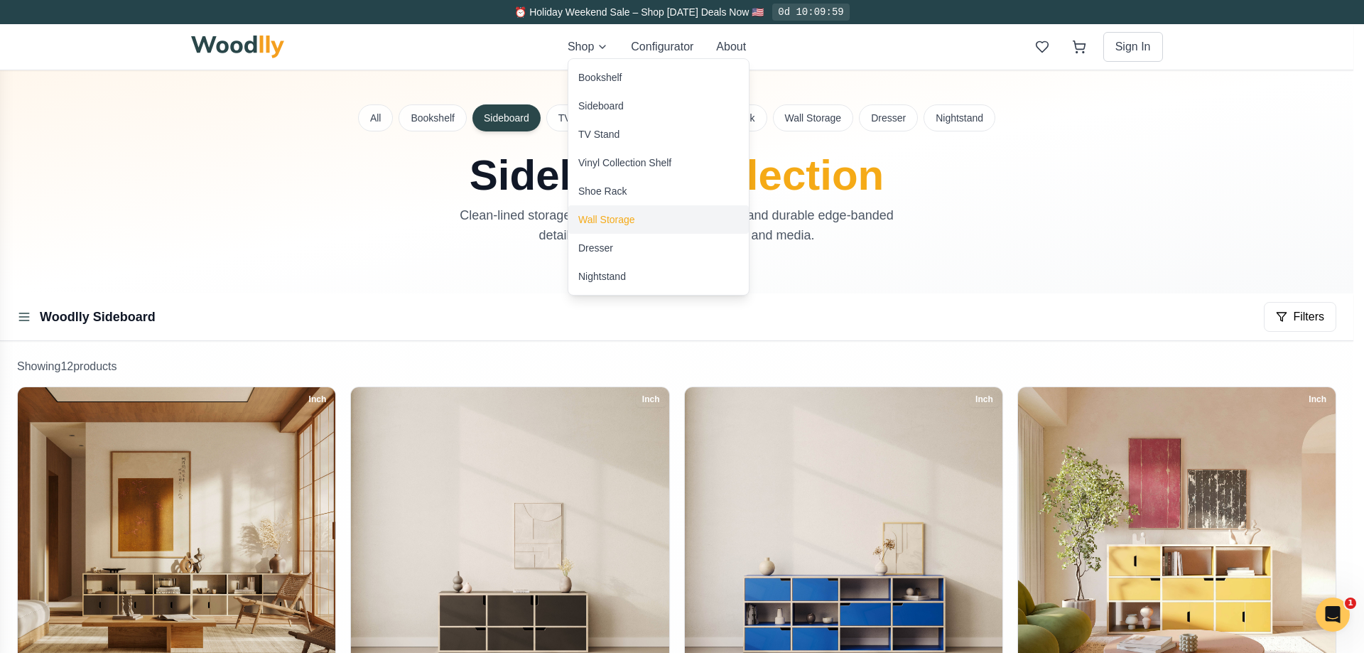
click at [606, 215] on div "Wall Storage" at bounding box center [606, 219] width 57 height 14
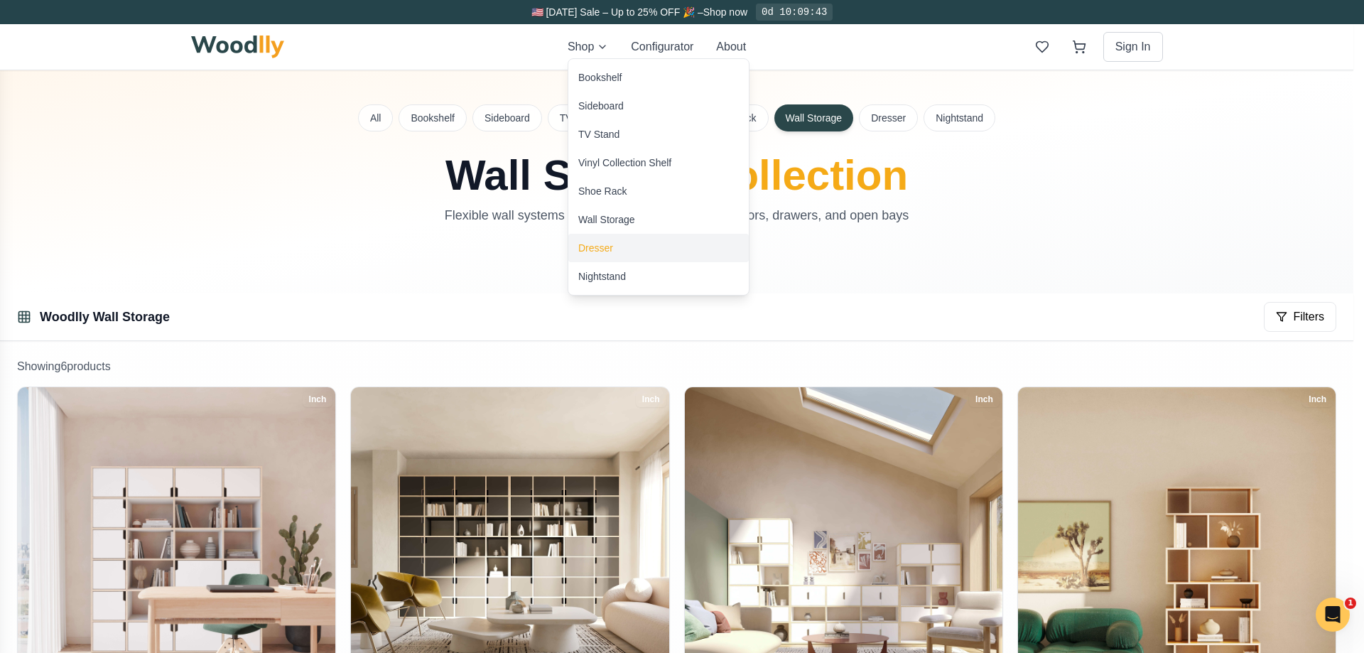
click at [597, 249] on div "Dresser" at bounding box center [595, 248] width 35 height 14
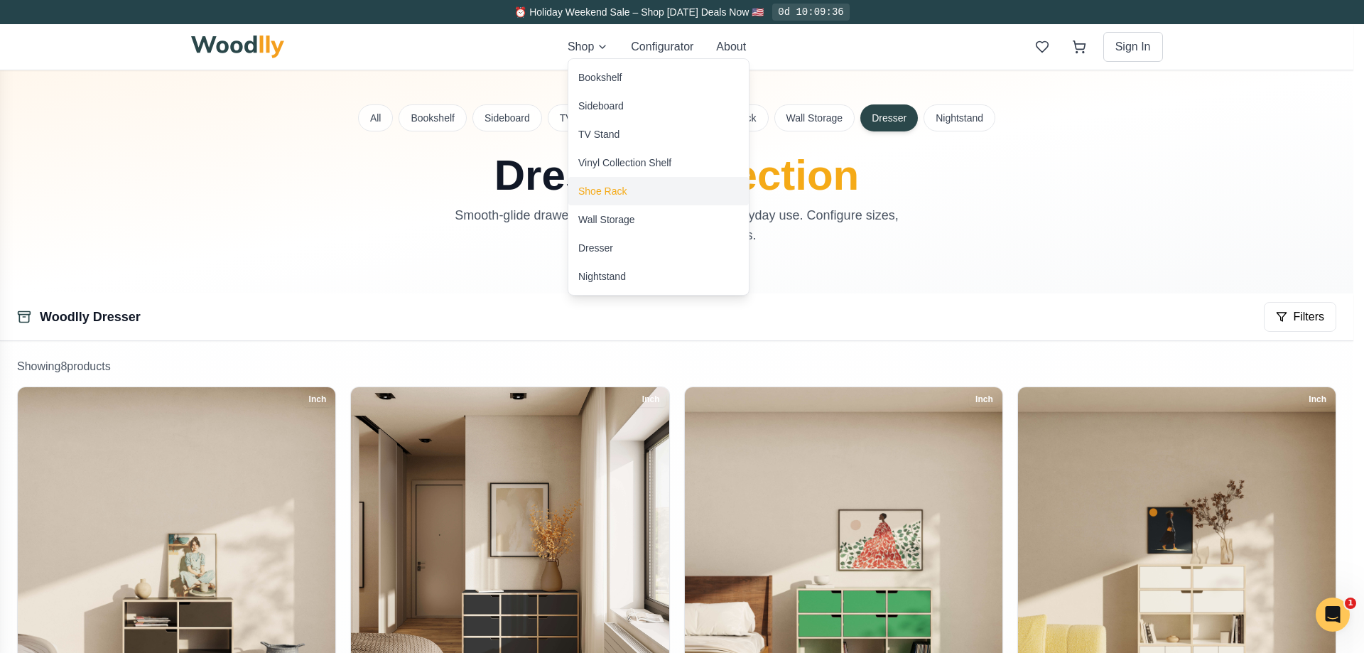
click at [619, 190] on div "Shoe Rack" at bounding box center [602, 191] width 48 height 14
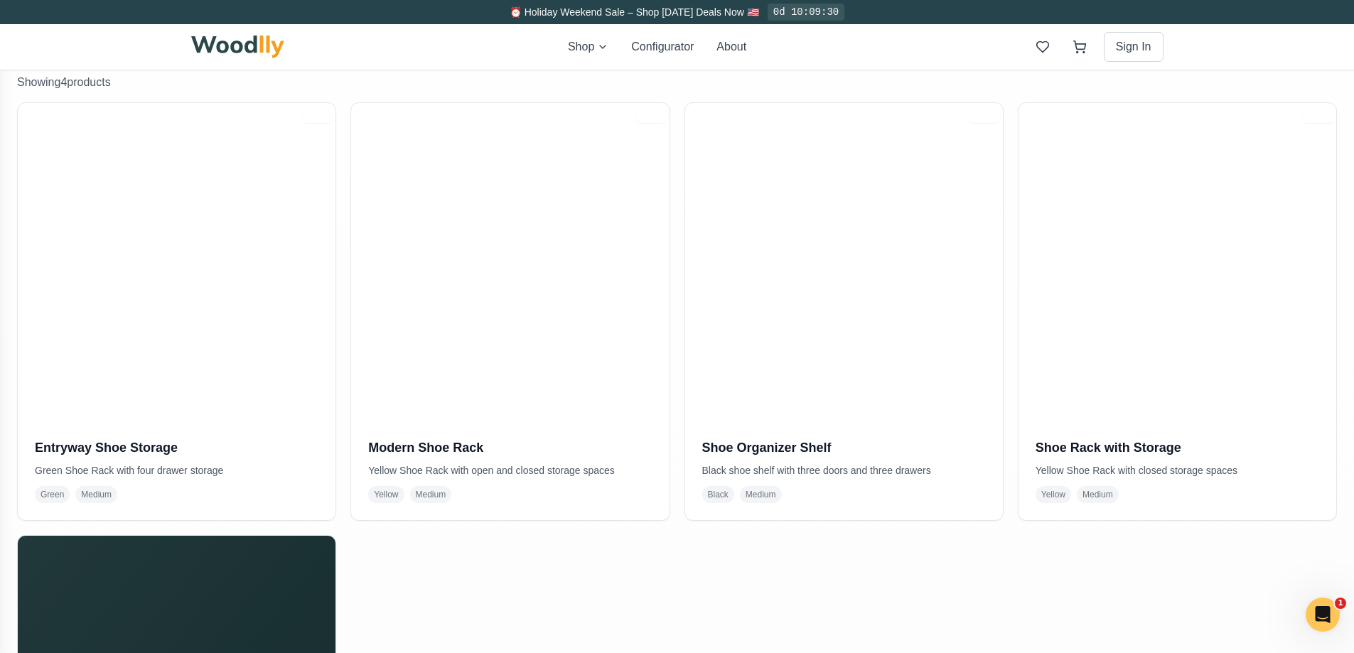
scroll to position [308, 0]
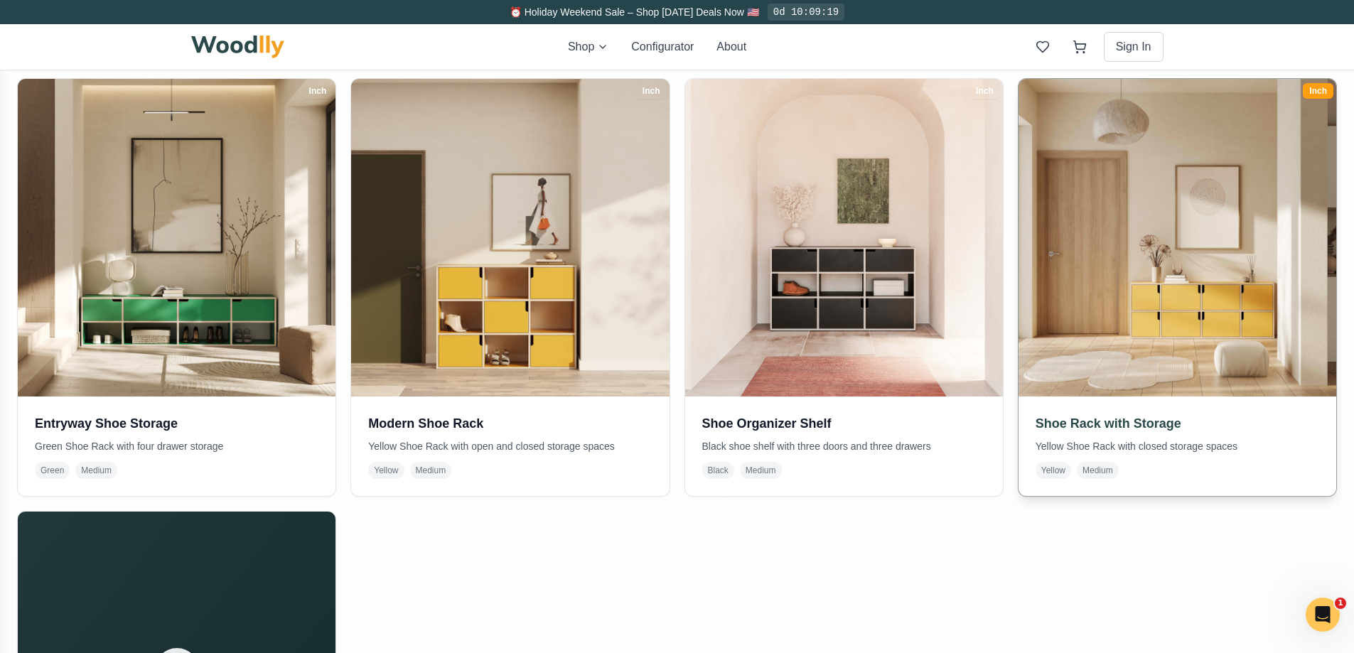
click at [1060, 423] on h3 "Shoe Rack with Storage" at bounding box center [1176, 424] width 283 height 20
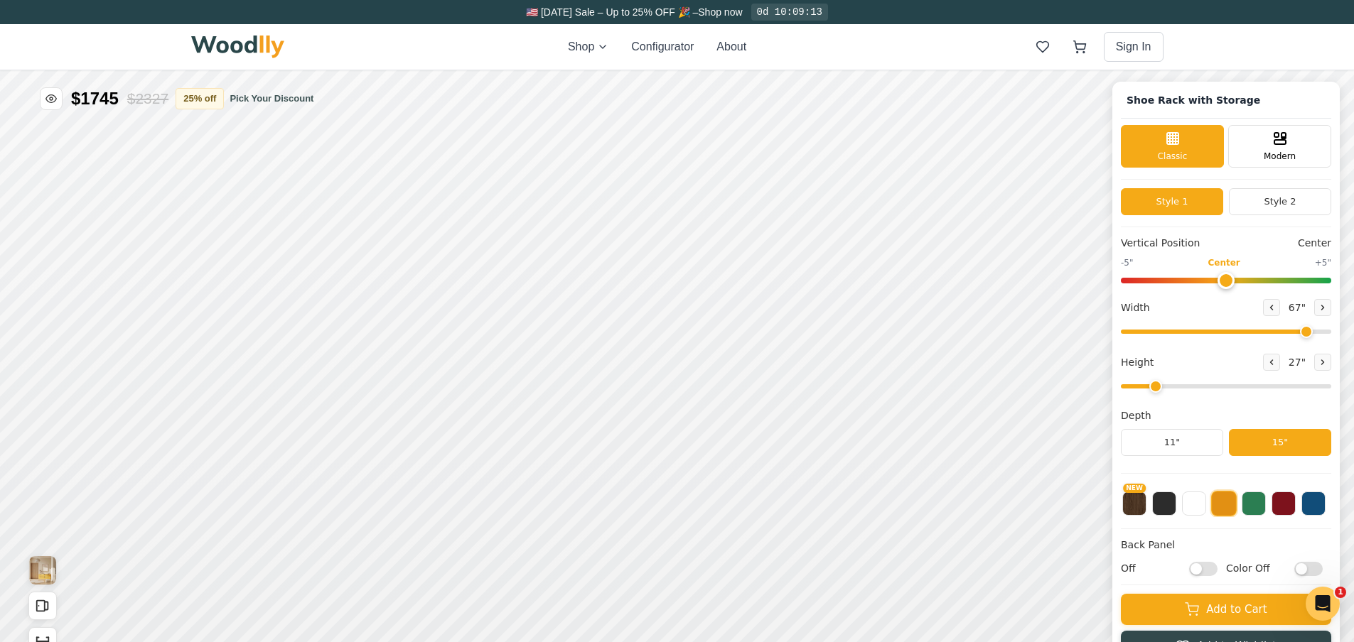
type input "67"
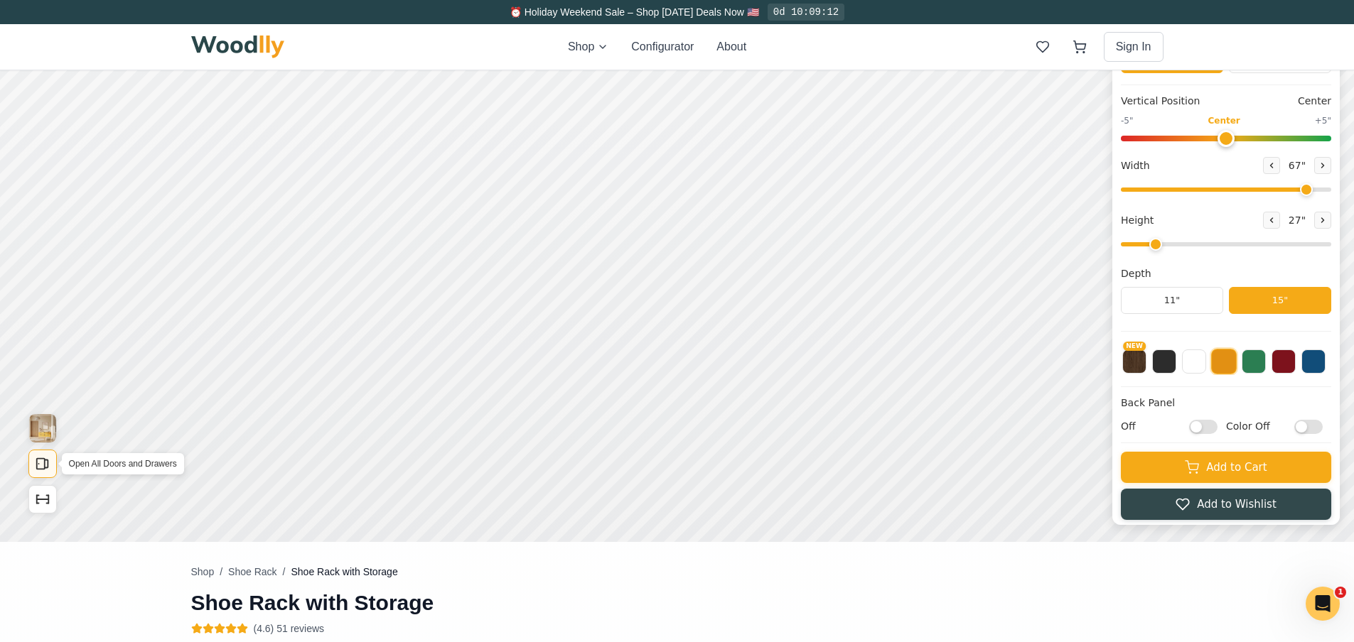
click at [37, 460] on rect "Open All Doors and Drawers" at bounding box center [41, 464] width 8 height 11
click at [277, 567] on nav "Shop / Shoe Rack / Shoe Rack with Storage" at bounding box center [512, 572] width 642 height 14
click at [42, 499] on icon "Show Dimensions" at bounding box center [43, 499] width 12 height 0
click at [1146, 362] on button "NEW" at bounding box center [1134, 360] width 24 height 24
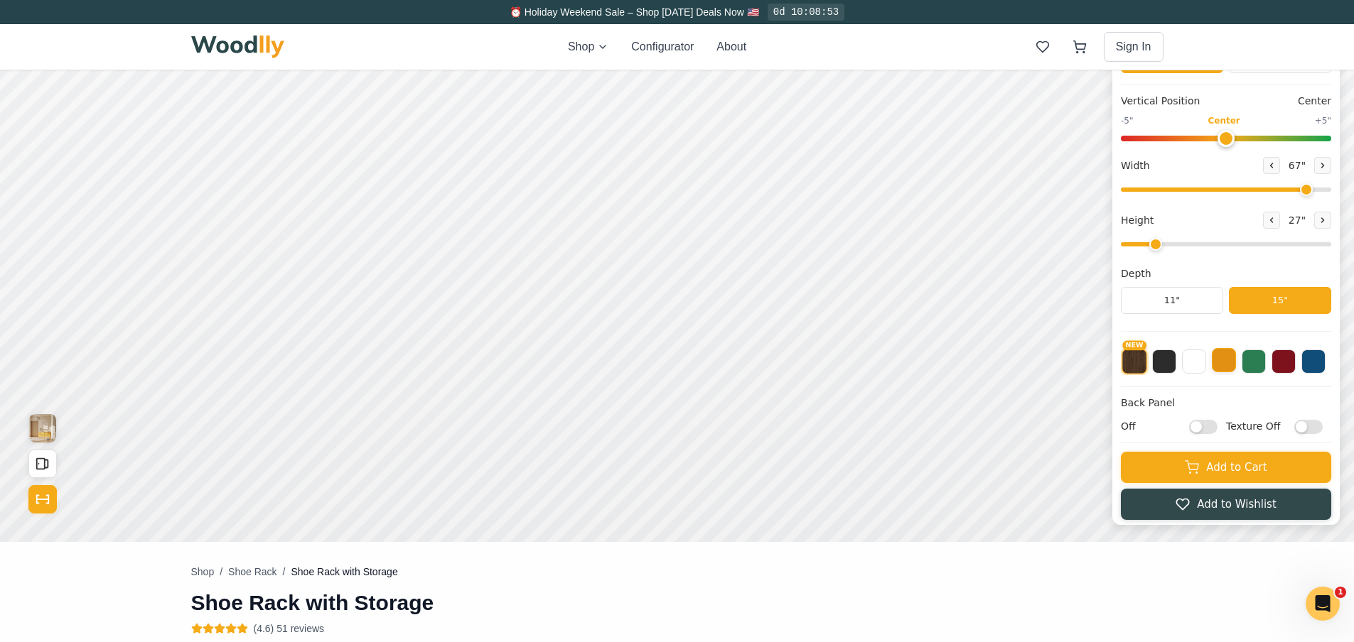
click at [1162, 364] on button at bounding box center [1223, 360] width 24 height 24
type input "3"
click at [1162, 247] on input "range" at bounding box center [1225, 244] width 210 height 4
click at [1162, 161] on button at bounding box center [1322, 165] width 17 height 17
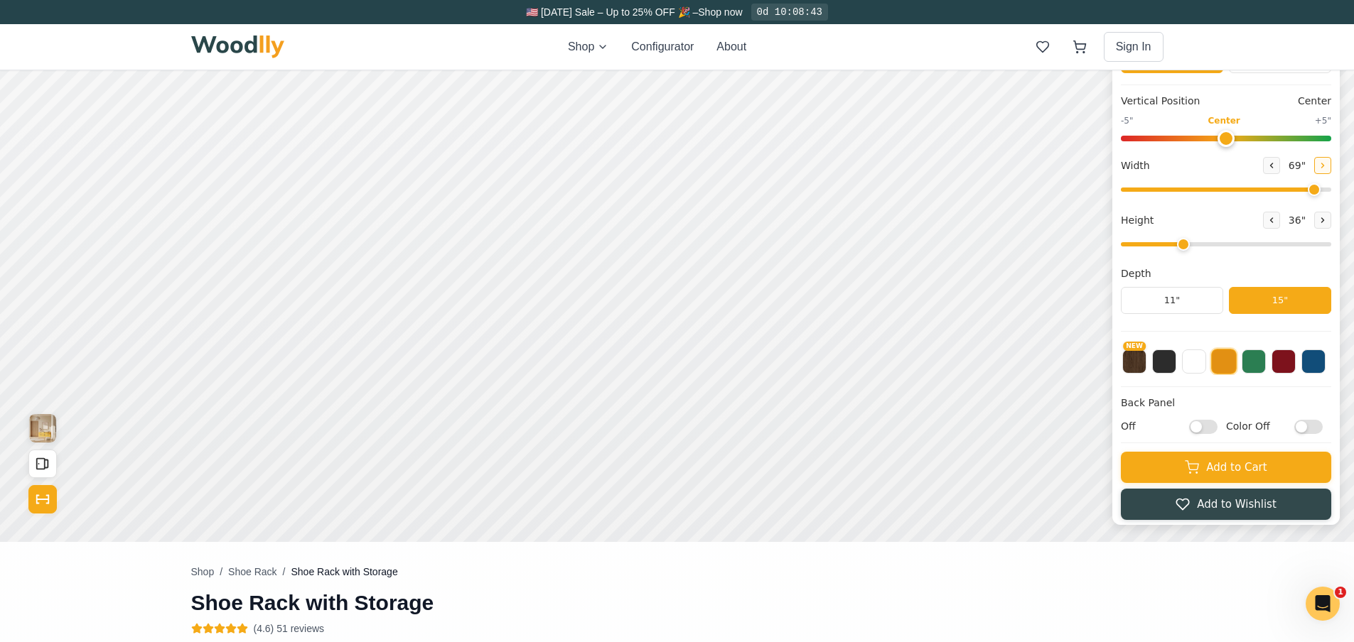
click at [1162, 163] on icon at bounding box center [1322, 165] width 9 height 9
type input "72"
drag, startPoint x: 1235, startPoint y: 139, endPoint x: 1204, endPoint y: 140, distance: 31.3
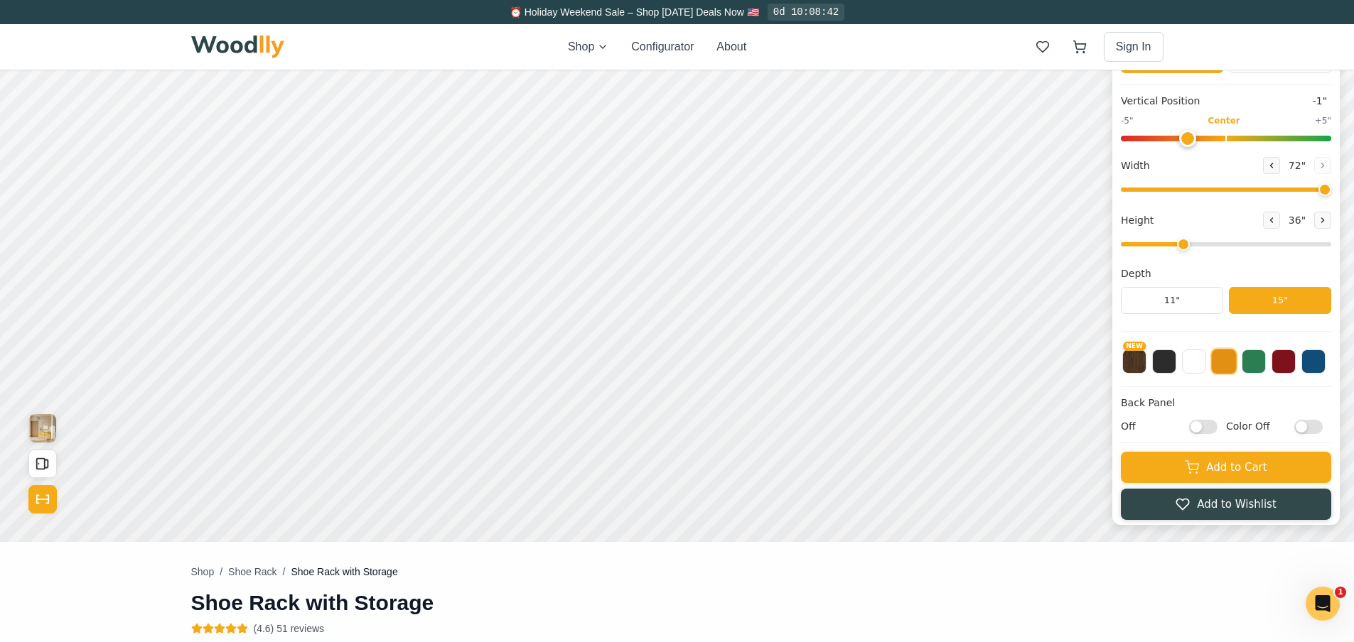
click at [1162, 140] on input "range" at bounding box center [1225, 139] width 210 height 6
drag, startPoint x: 1203, startPoint y: 140, endPoint x: 1120, endPoint y: 148, distance: 82.8
click at [1120, 141] on input "range" at bounding box center [1225, 139] width 210 height 6
drag, startPoint x: 1142, startPoint y: 140, endPoint x: 1243, endPoint y: 147, distance: 101.1
type input "0"
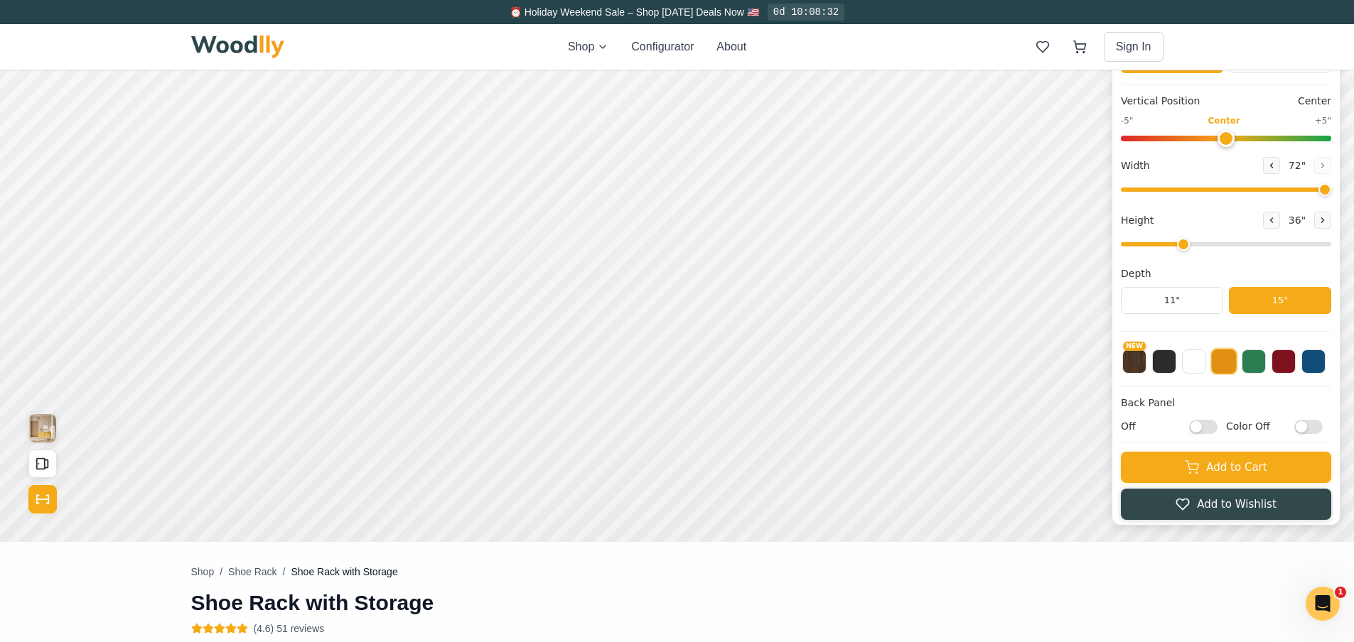
click at [1162, 141] on input "range" at bounding box center [1225, 139] width 210 height 6
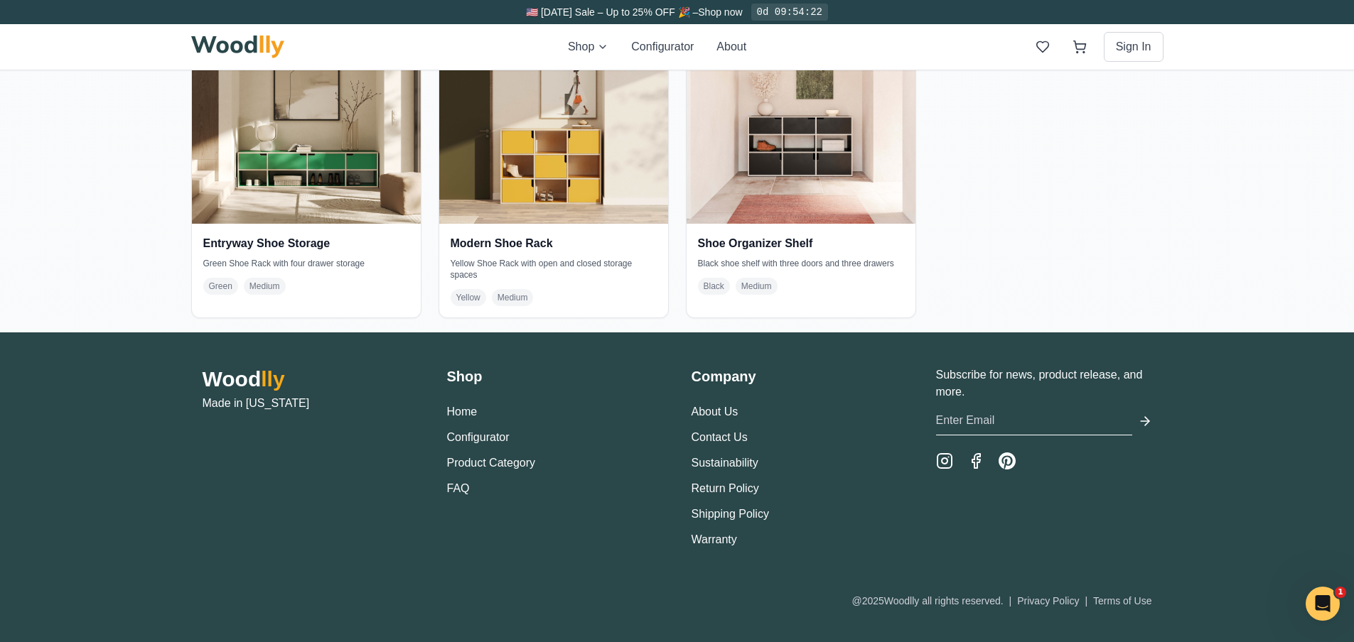
scroll to position [3180, 0]
